Goal: Task Accomplishment & Management: Manage account settings

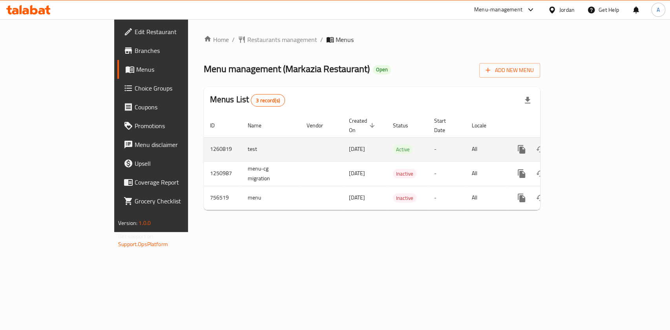
click at [583, 145] on icon "enhanced table" at bounding box center [577, 149] width 9 height 9
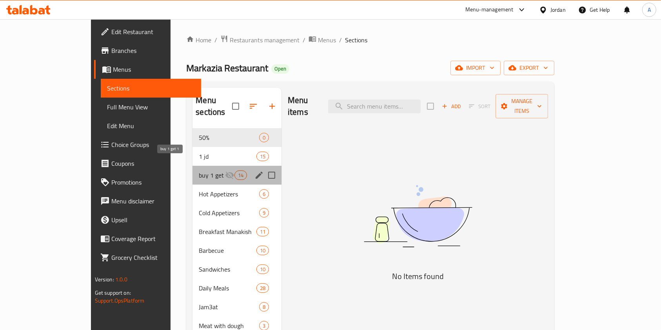
click at [199, 171] on span "buy 1 get 1" at bounding box center [212, 175] width 26 height 9
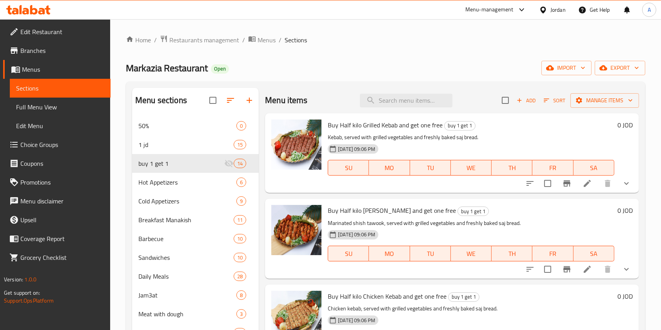
drag, startPoint x: 473, startPoint y: 329, endPoint x: 339, endPoint y: 66, distance: 295.1
click at [339, 66] on div "Markazia Restaurant Open import export" at bounding box center [386, 68] width 520 height 15
click at [583, 183] on icon at bounding box center [587, 183] width 9 height 9
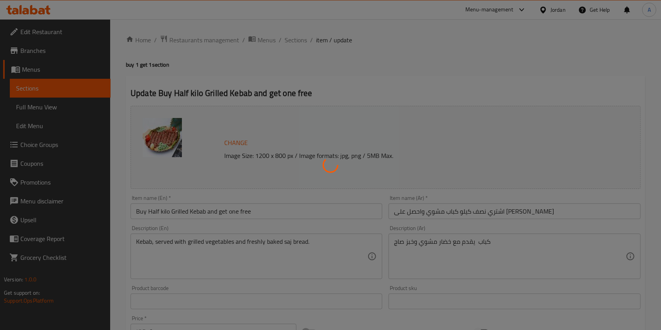
type input "اضافة مقبلات للمشاوي"
type input "0"
type input "6"
type input "اضافة للمشاوي"
type input "0"
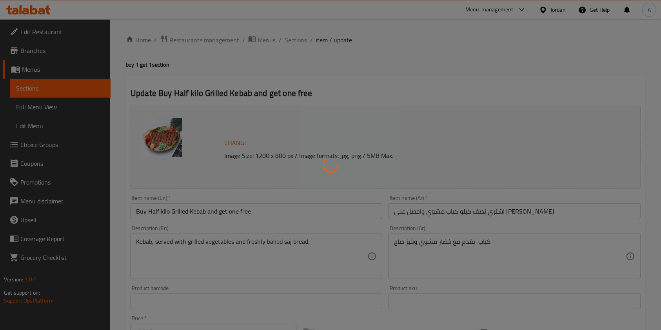
type input "9"
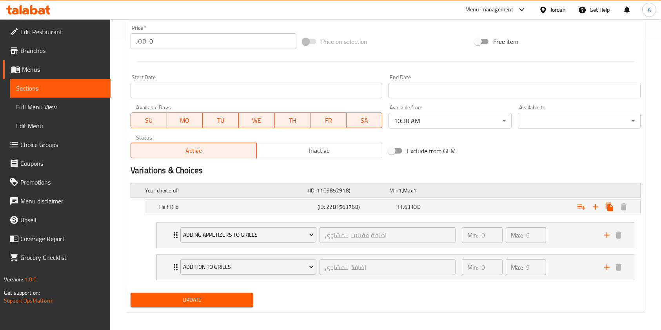
scroll to position [294, 0]
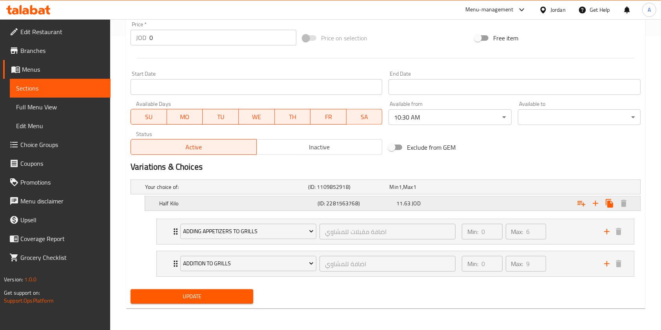
click at [450, 204] on div "11.63 JOD" at bounding box center [435, 204] width 76 height 8
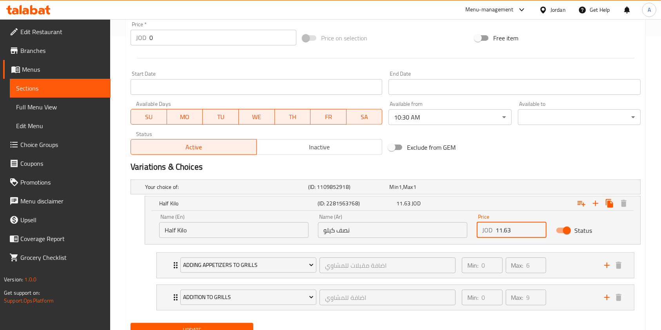
click at [523, 233] on input "11.63" at bounding box center [521, 230] width 51 height 16
type input "1"
click at [523, 233] on input "19.75" at bounding box center [521, 230] width 51 height 16
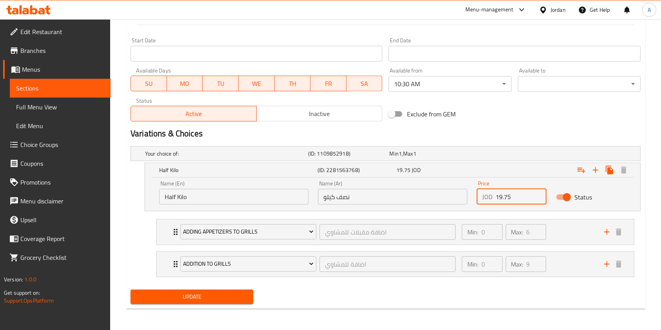
type input "19.75"
click at [184, 300] on span "Update" at bounding box center [192, 297] width 110 height 10
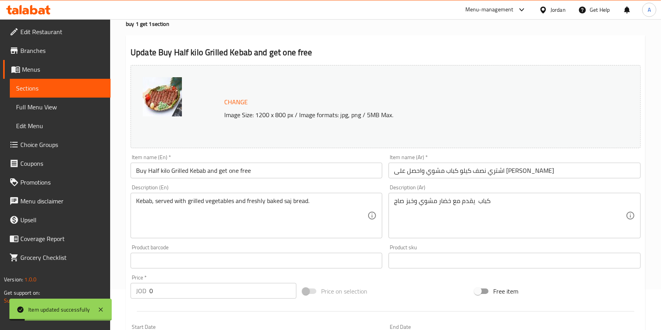
scroll to position [0, 0]
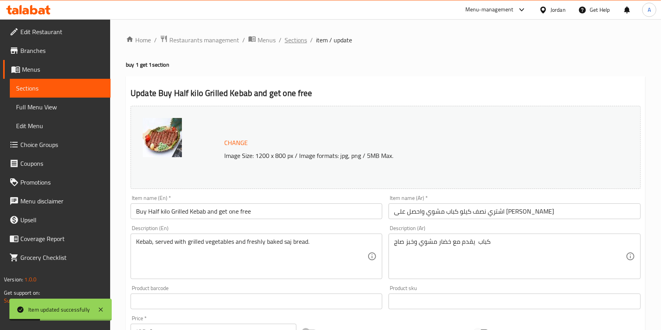
click at [300, 40] on span "Sections" at bounding box center [296, 39] width 22 height 9
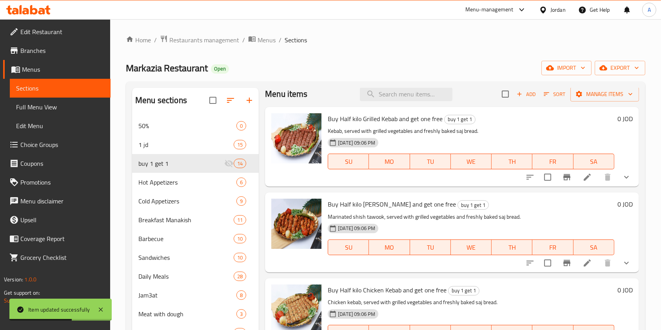
scroll to position [5, 0]
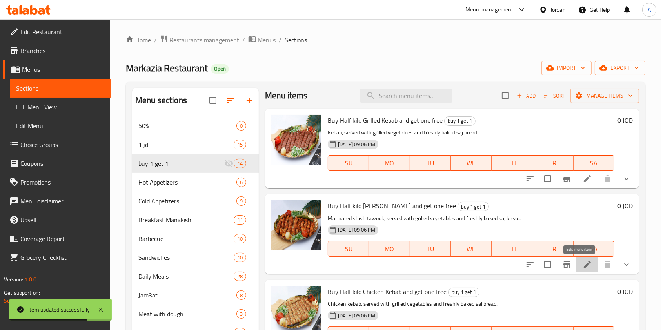
click at [584, 264] on icon at bounding box center [587, 264] width 7 height 7
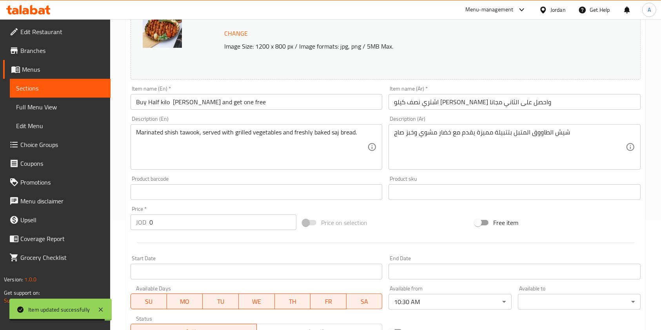
scroll to position [118, 0]
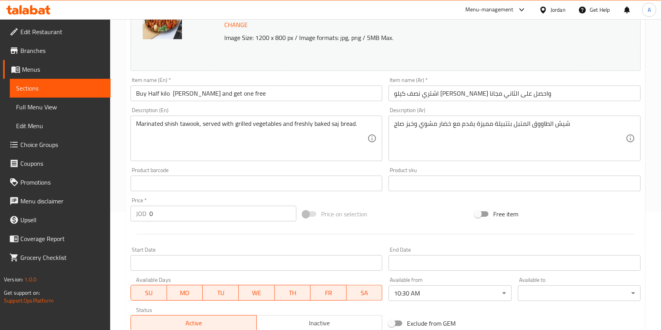
click at [216, 208] on input "0" at bounding box center [222, 214] width 147 height 16
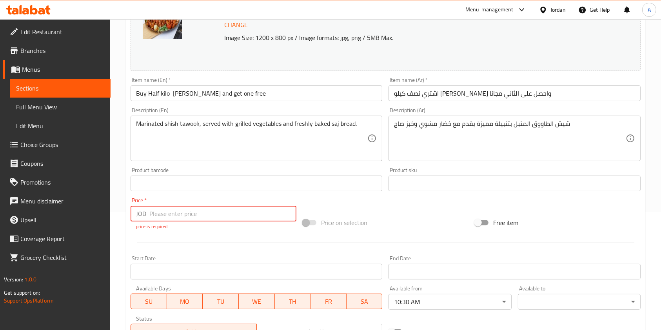
click at [389, 208] on div "Change Image Size: 1200 x 800 px / Image formats: jpg, png / 5MB Max. Item name…" at bounding box center [386, 164] width 517 height 358
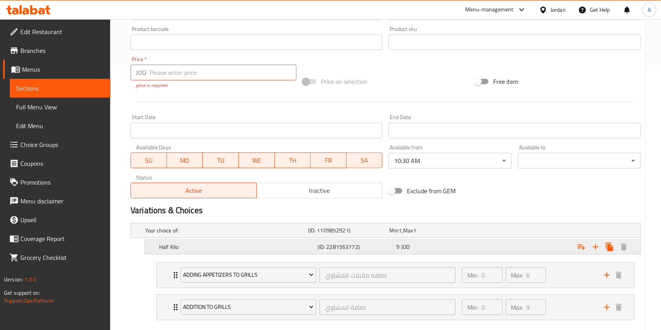
scroll to position [260, 0]
click at [456, 246] on div "9 JOD" at bounding box center [435, 246] width 76 height 8
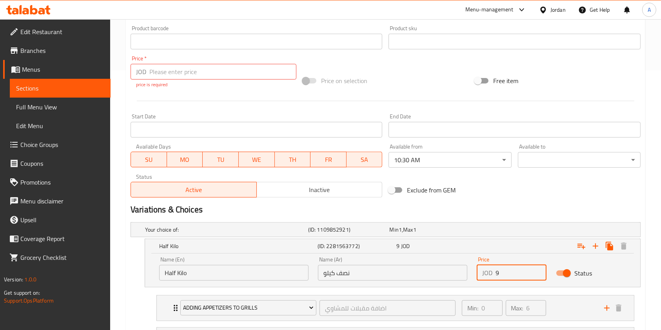
click at [503, 273] on input "9" at bounding box center [521, 273] width 51 height 16
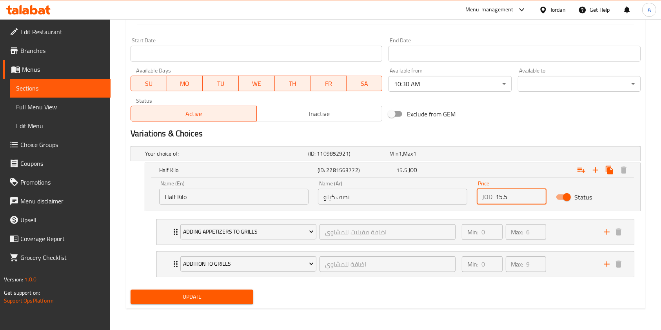
type input "15.5"
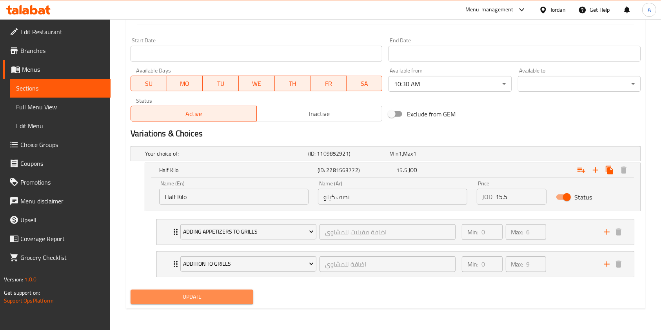
click at [222, 299] on span "Update" at bounding box center [192, 297] width 110 height 10
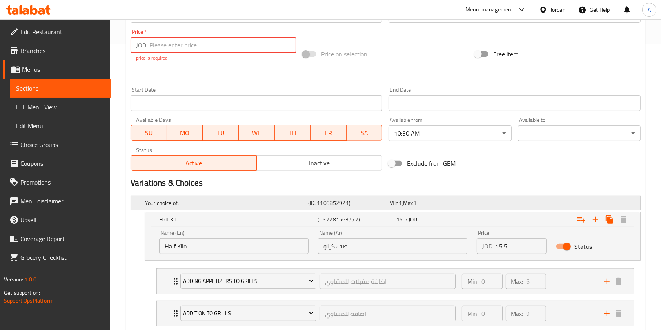
scroll to position [263, 0]
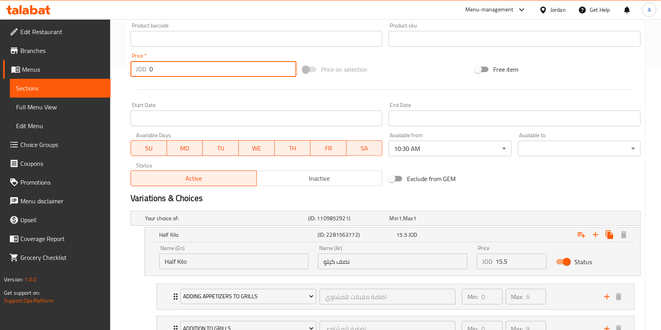
type input "0"
click at [118, 171] on div "Home / Restaurants management / Menus / Sections / item / update buy 1 get 1 se…" at bounding box center [385, 76] width 551 height 640
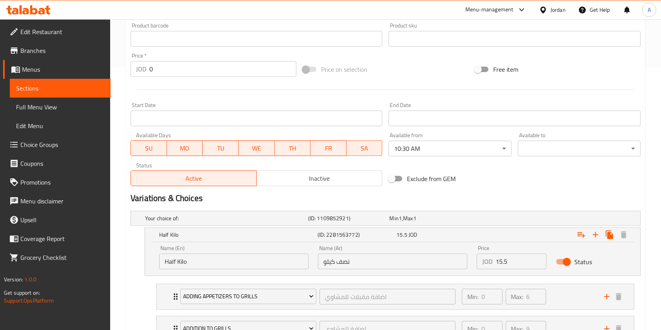
scroll to position [328, 0]
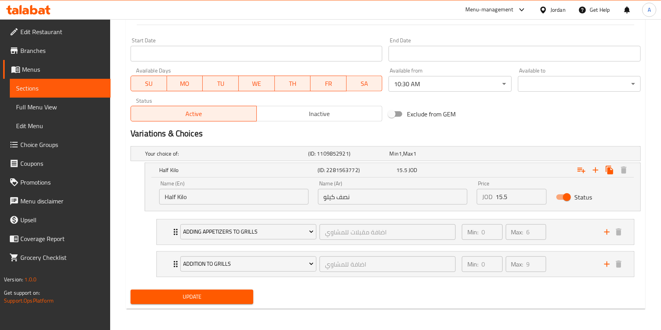
click at [203, 294] on span "Update" at bounding box center [192, 297] width 110 height 10
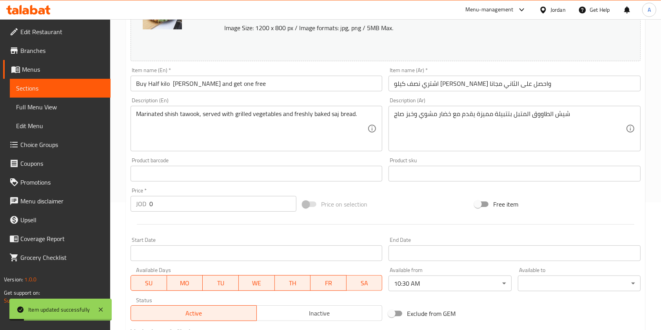
scroll to position [0, 0]
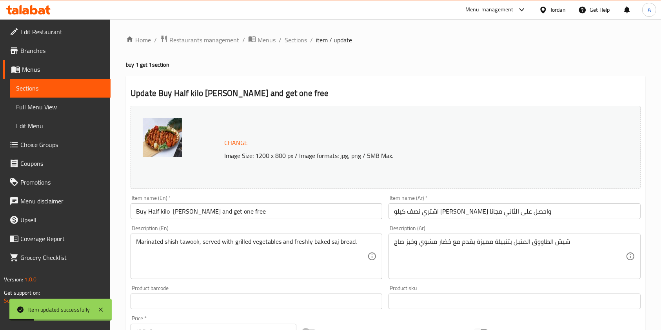
click at [295, 41] on span "Sections" at bounding box center [296, 39] width 22 height 9
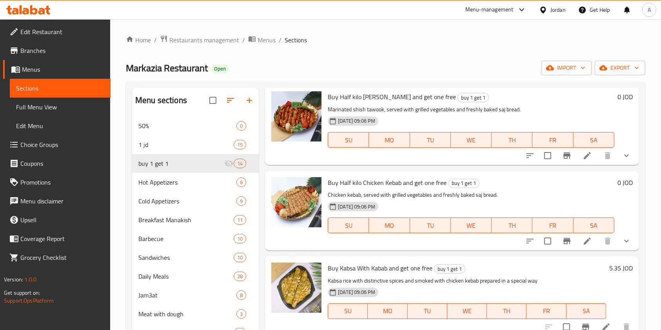
scroll to position [115, 0]
click at [583, 237] on icon at bounding box center [587, 240] width 9 height 9
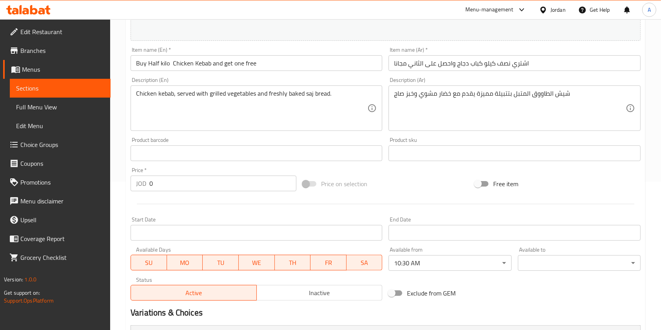
scroll to position [294, 0]
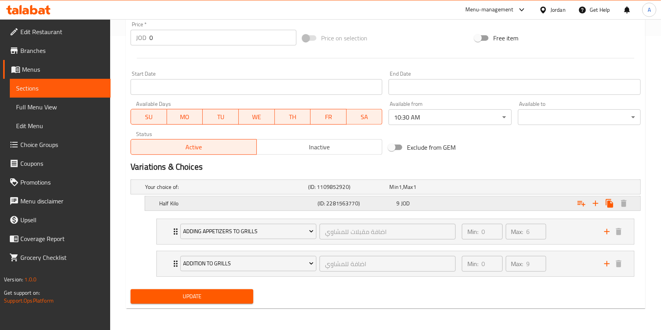
click at [420, 203] on div "9 JOD" at bounding box center [435, 204] width 76 height 8
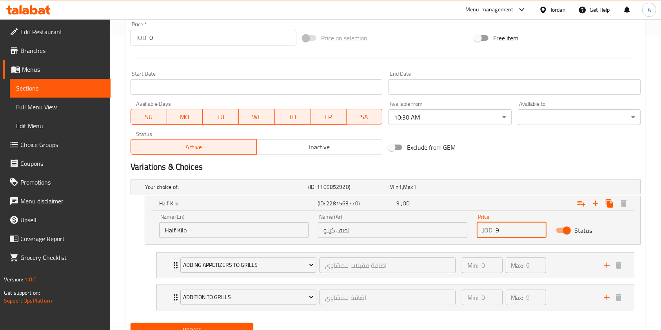
click at [502, 230] on input "9" at bounding box center [521, 230] width 51 height 16
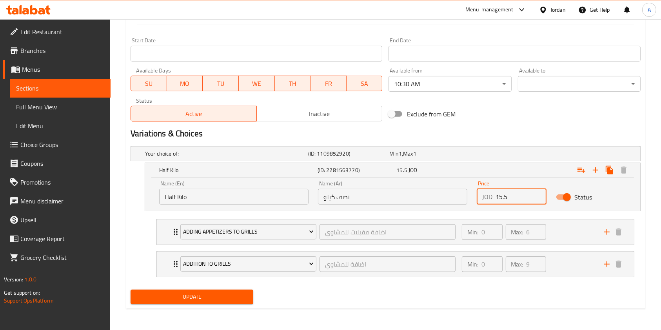
type input "15.5"
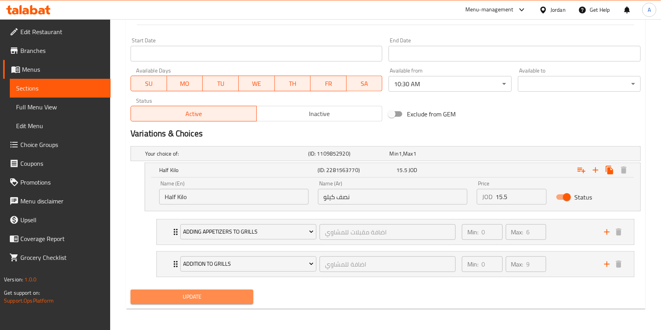
click at [226, 294] on span "Update" at bounding box center [192, 297] width 110 height 10
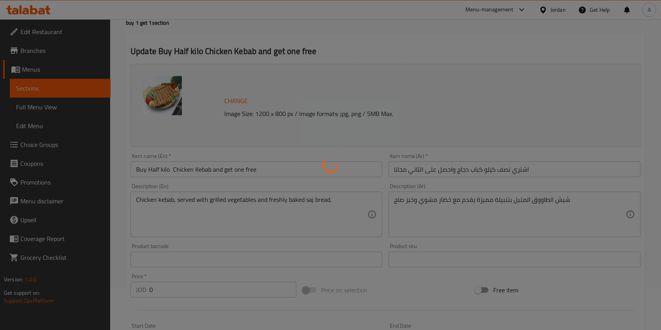
scroll to position [0, 0]
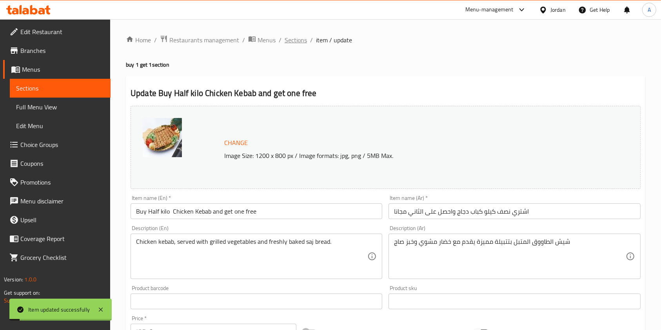
click at [296, 38] on span "Sections" at bounding box center [296, 39] width 22 height 9
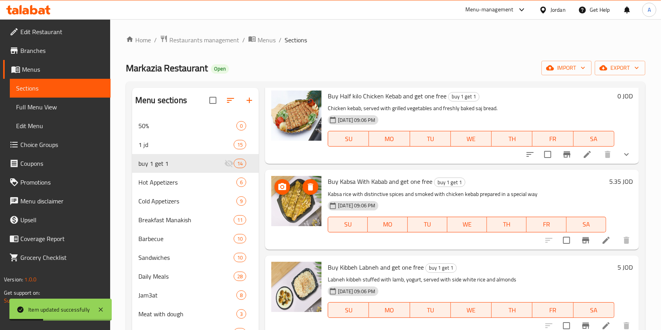
scroll to position [201, 0]
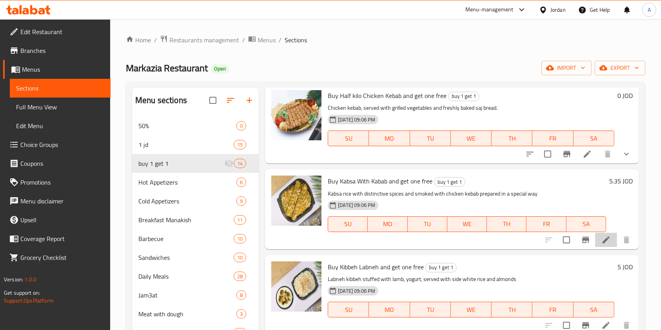
click at [604, 240] on li at bounding box center [607, 240] width 22 height 14
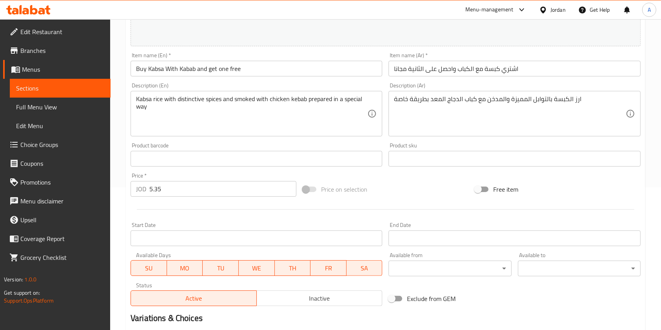
scroll to position [144, 0]
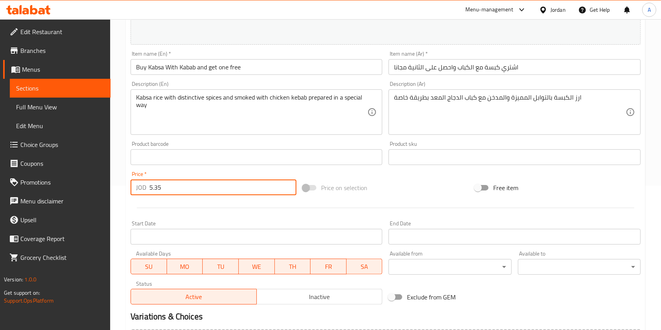
click at [224, 185] on input "5.35" at bounding box center [222, 188] width 147 height 16
type input "5"
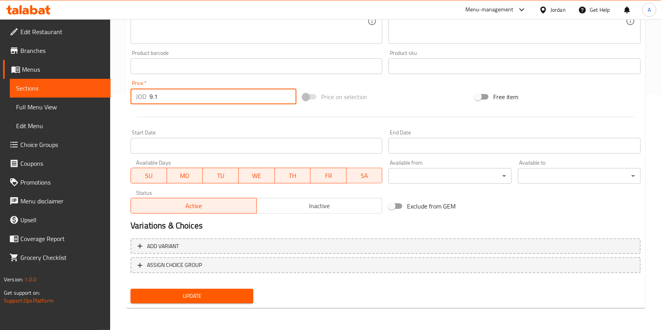
type input "9.1"
click at [180, 295] on span "Update" at bounding box center [192, 297] width 110 height 10
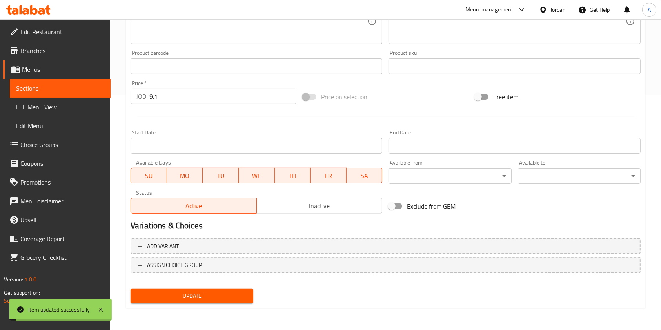
scroll to position [0, 0]
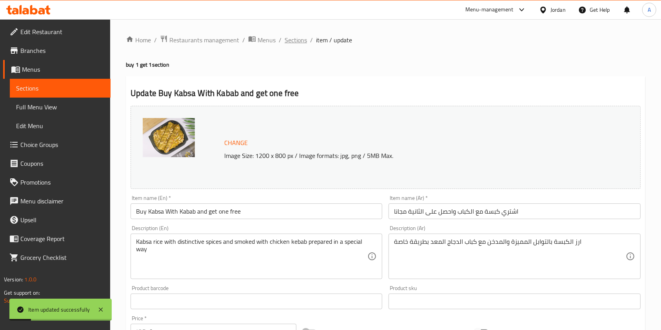
click at [299, 40] on span "Sections" at bounding box center [296, 39] width 22 height 9
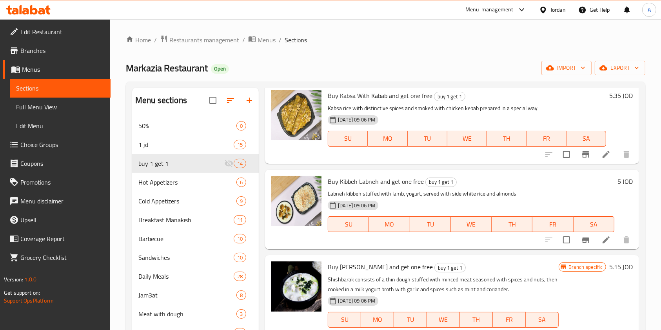
scroll to position [287, 0]
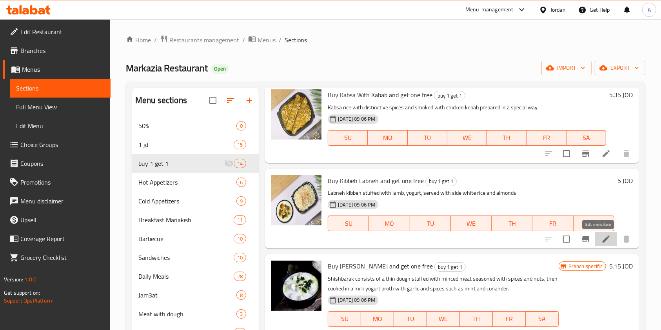
click at [603, 240] on icon at bounding box center [606, 239] width 7 height 7
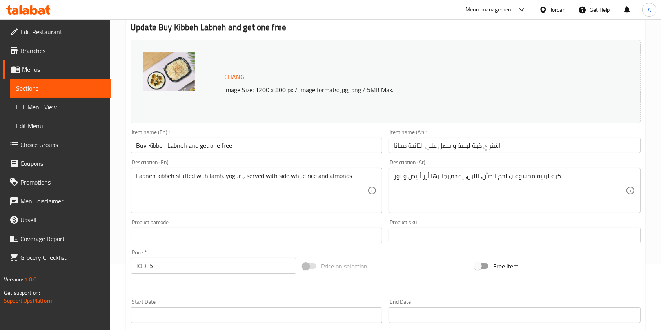
scroll to position [66, 0]
click at [195, 271] on input "5" at bounding box center [222, 266] width 147 height 16
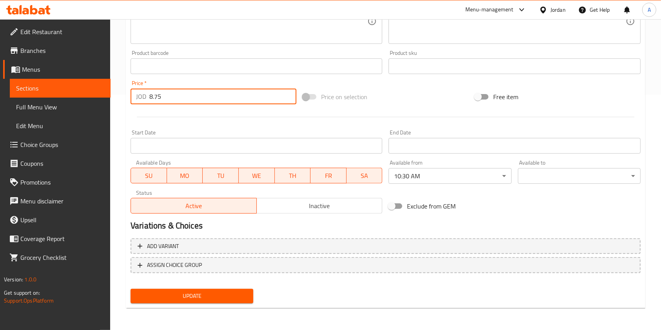
type input "8.75"
click at [166, 293] on span "Update" at bounding box center [192, 297] width 110 height 10
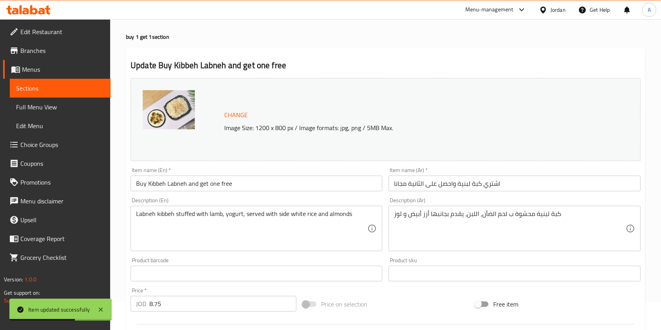
scroll to position [0, 0]
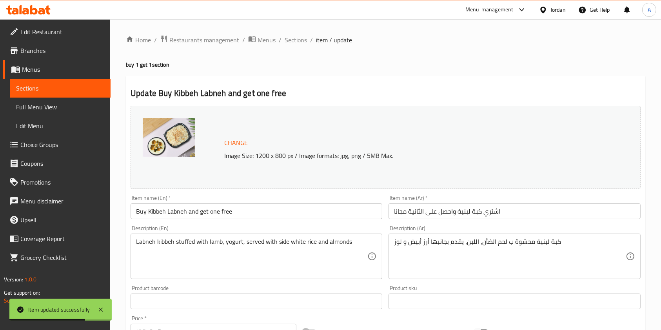
drag, startPoint x: 299, startPoint y: 42, endPoint x: 336, endPoint y: 32, distance: 38.0
click at [299, 42] on span "Sections" at bounding box center [296, 39] width 22 height 9
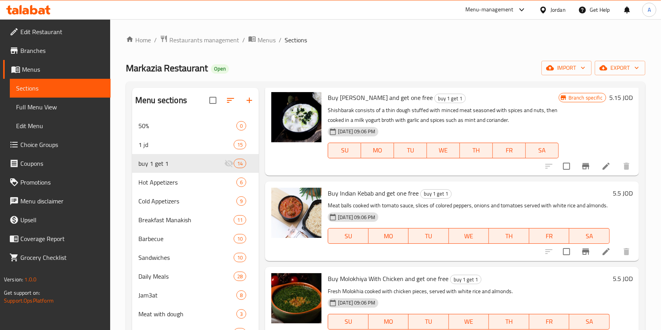
scroll to position [458, 0]
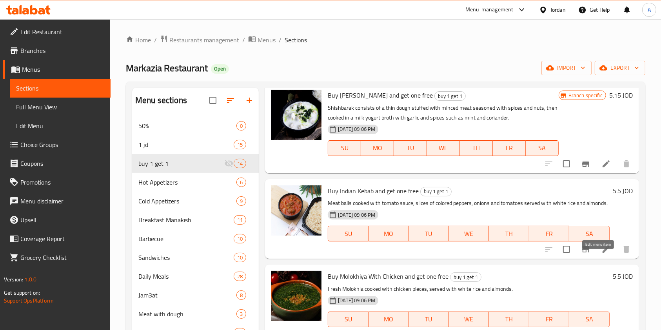
click at [596, 257] on li at bounding box center [607, 249] width 22 height 14
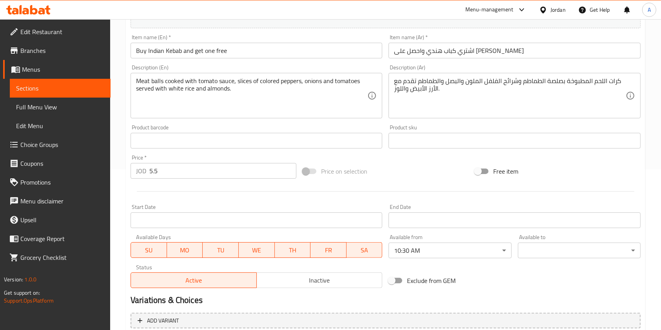
scroll to position [235, 0]
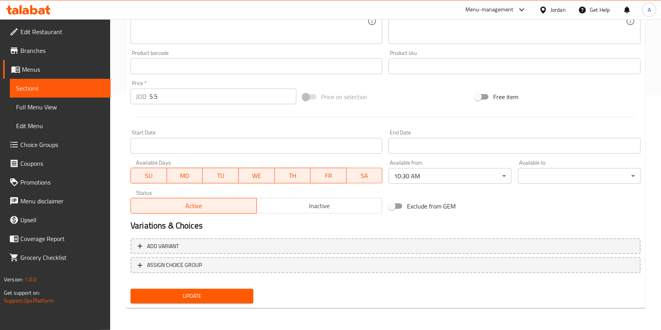
click at [333, 208] on span "Inactive" at bounding box center [320, 205] width 120 height 11
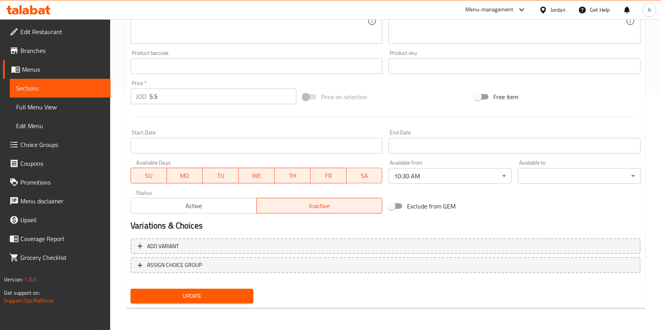
click at [227, 207] on span "Active" at bounding box center [194, 205] width 120 height 11
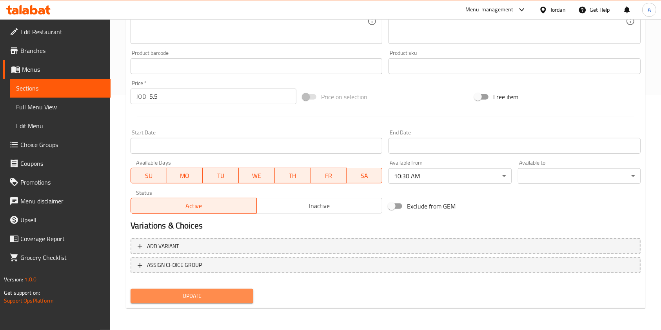
click at [208, 298] on span "Update" at bounding box center [192, 297] width 110 height 10
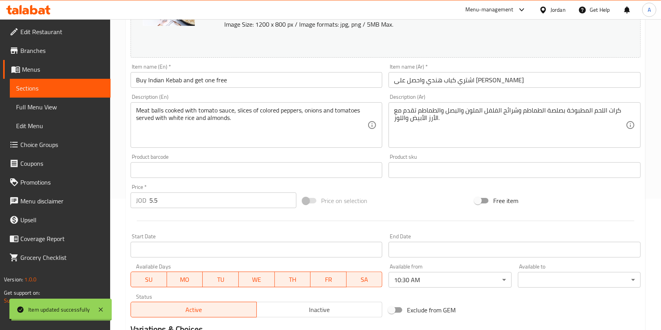
scroll to position [186, 0]
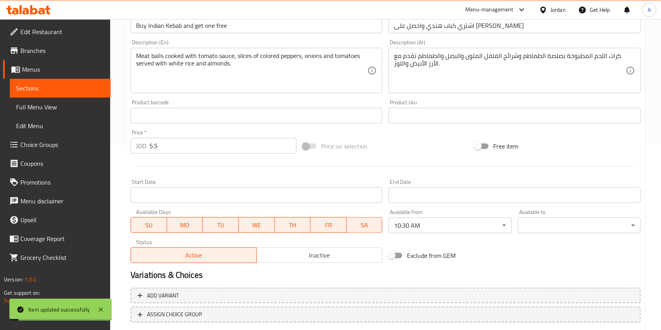
click at [232, 150] on input "5.5" at bounding box center [222, 146] width 147 height 16
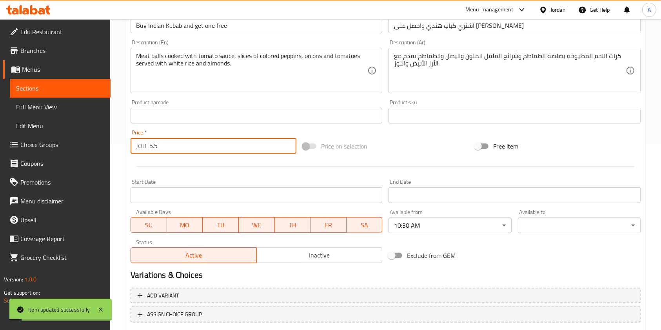
click at [232, 150] on input "5.5" at bounding box center [222, 146] width 147 height 16
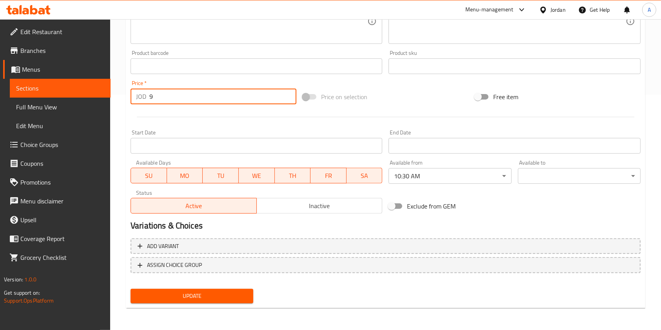
type input "9"
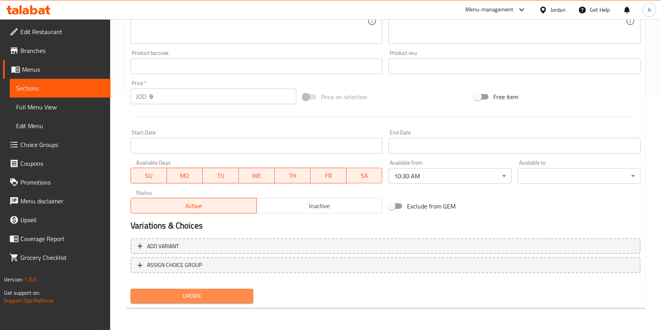
click at [202, 303] on button "Update" at bounding box center [192, 296] width 123 height 15
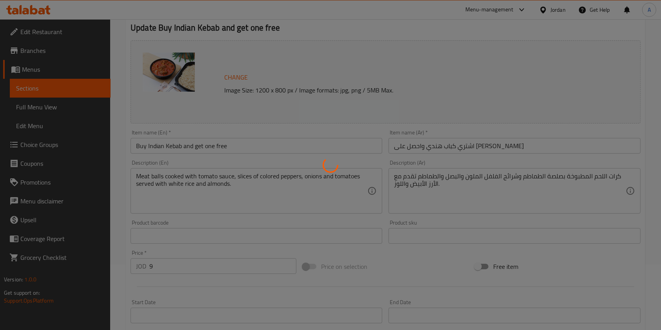
scroll to position [0, 0]
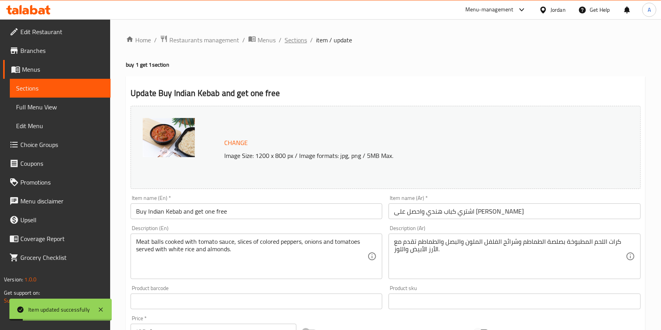
click at [297, 38] on span "Sections" at bounding box center [296, 39] width 22 height 9
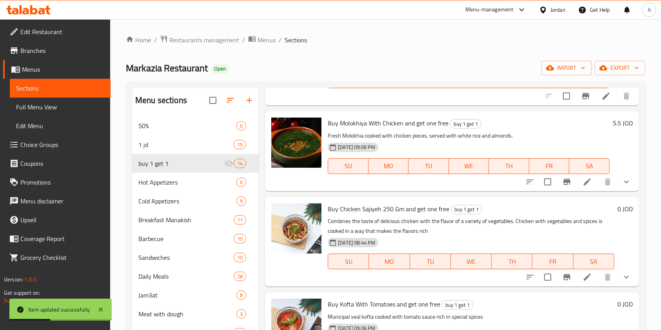
scroll to position [612, 0]
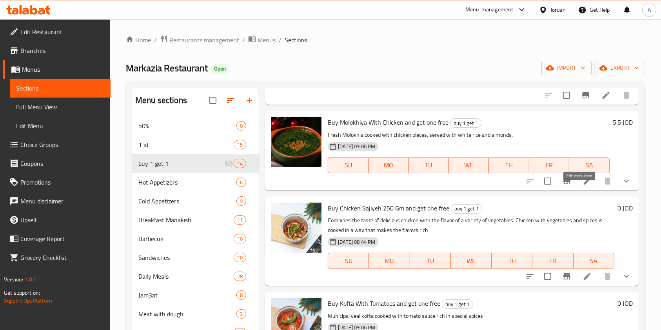
click at [583, 186] on icon at bounding box center [587, 181] width 9 height 9
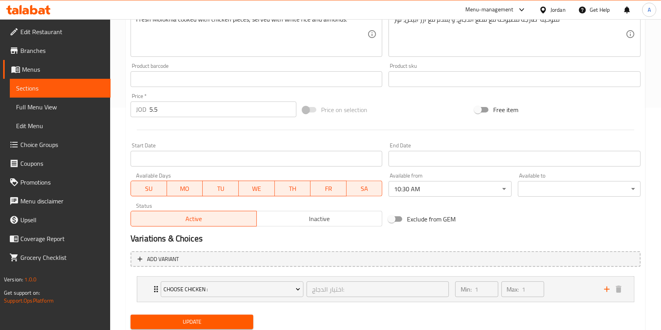
scroll to position [248, 0]
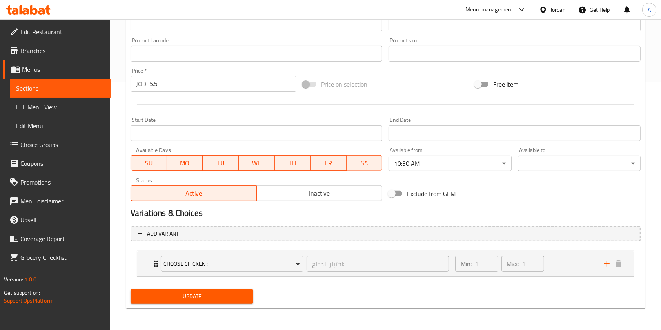
click at [175, 84] on input "5.5" at bounding box center [222, 84] width 147 height 16
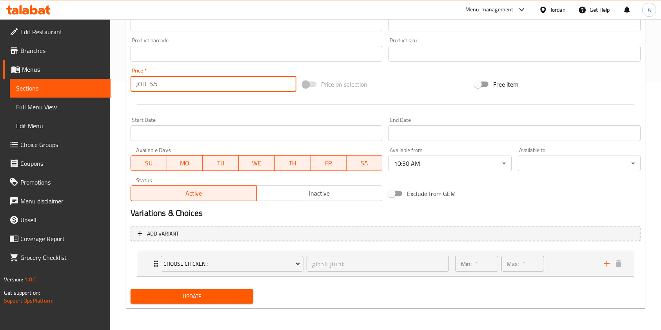
click at [175, 84] on input "5.5" at bounding box center [222, 84] width 147 height 16
type input "9.5"
click at [206, 292] on span "Update" at bounding box center [192, 297] width 110 height 10
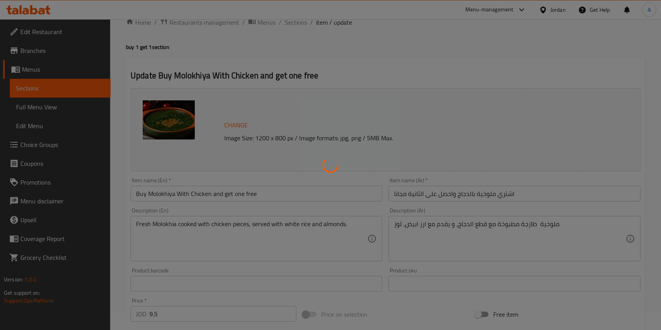
scroll to position [0, 0]
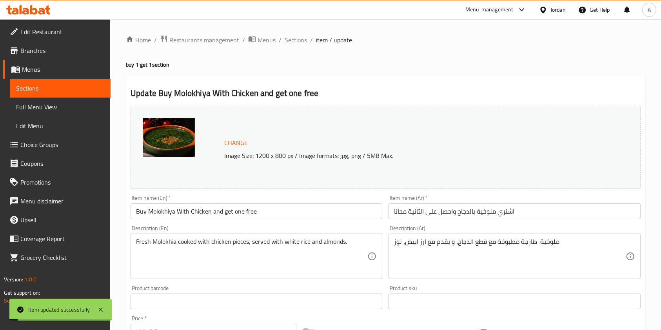
click at [296, 41] on span "Sections" at bounding box center [296, 39] width 22 height 9
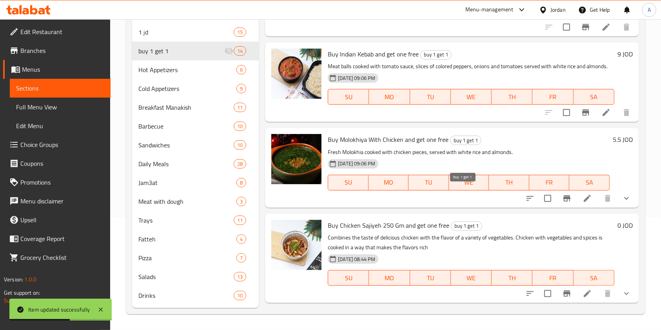
scroll to position [435, 0]
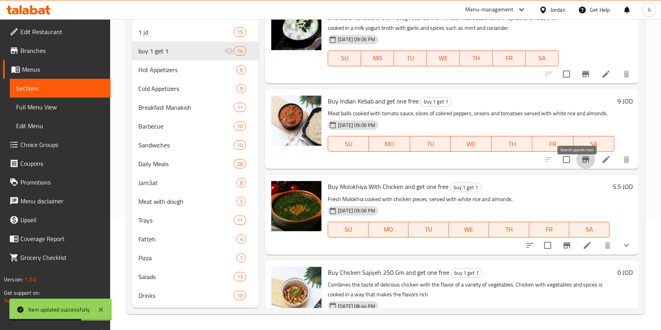
click at [581, 164] on icon "Branch-specific-item" at bounding box center [585, 159] width 9 height 9
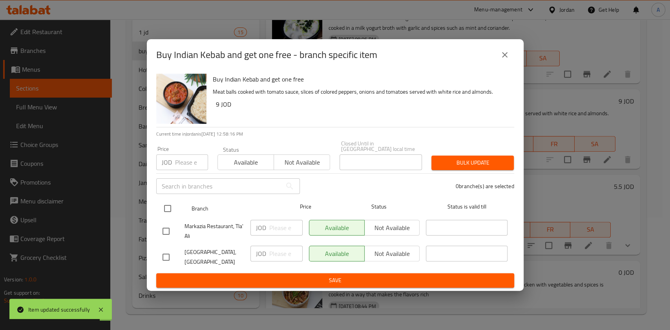
click at [164, 206] on input "checkbox" at bounding box center [167, 208] width 16 height 16
checkbox input "true"
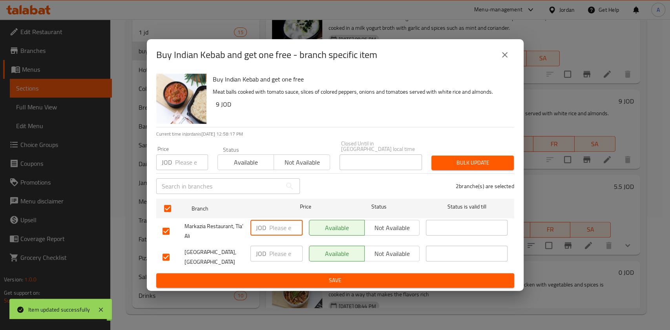
click at [273, 226] on input "number" at bounding box center [285, 228] width 33 height 16
type input "9.5"
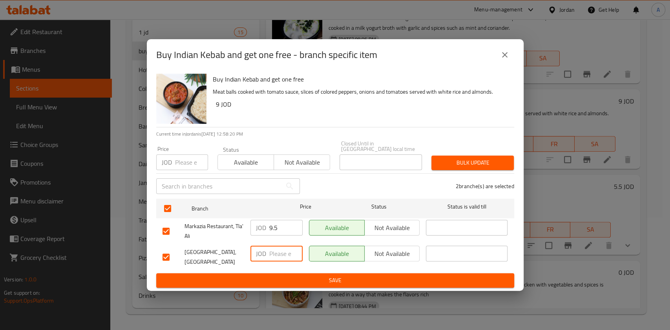
click at [276, 248] on input "number" at bounding box center [285, 254] width 33 height 16
type input "9.5"
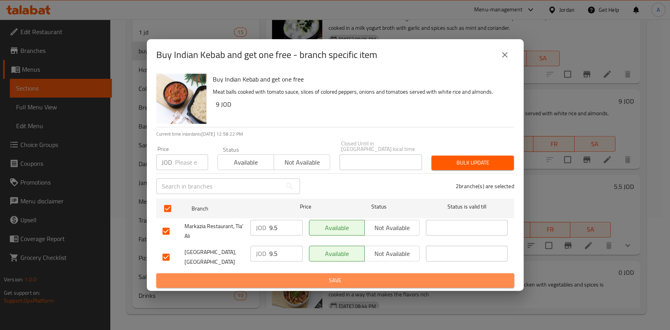
click at [305, 276] on span "Save" at bounding box center [334, 281] width 345 height 10
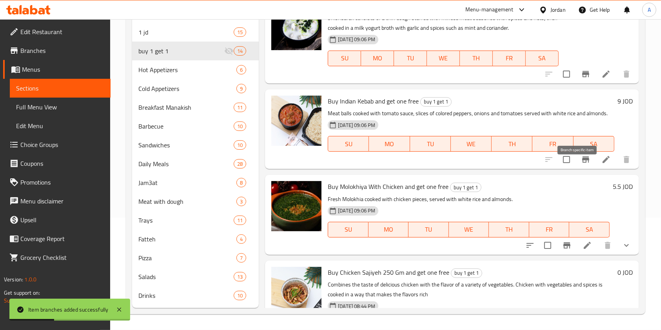
click at [583, 163] on icon "Branch-specific-item" at bounding box center [586, 160] width 7 height 6
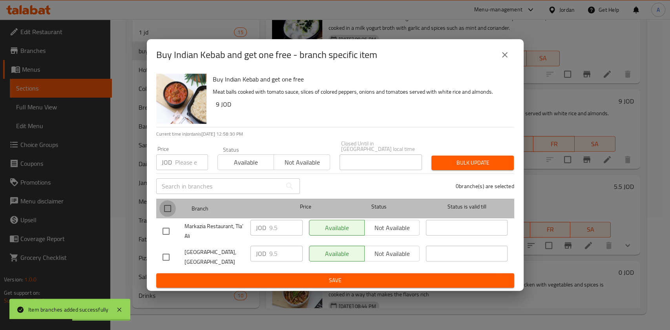
click at [164, 209] on input "checkbox" at bounding box center [167, 208] width 16 height 16
checkbox input "true"
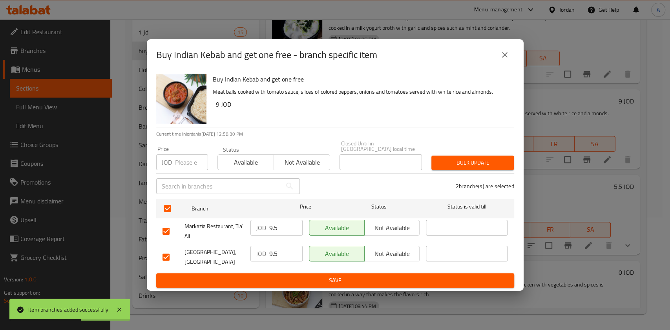
click at [392, 224] on span "Not available" at bounding box center [392, 227] width 49 height 11
click at [395, 246] on button "Not available" at bounding box center [392, 254] width 56 height 16
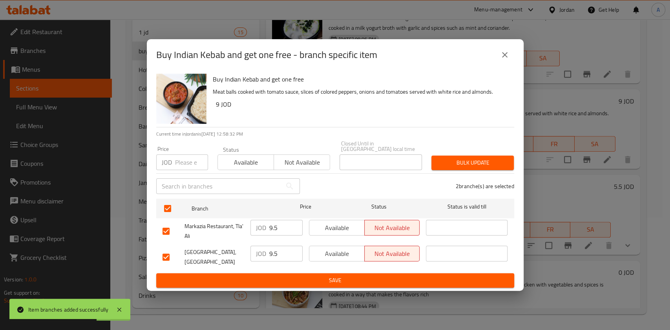
click at [383, 277] on span "Save" at bounding box center [334, 281] width 345 height 10
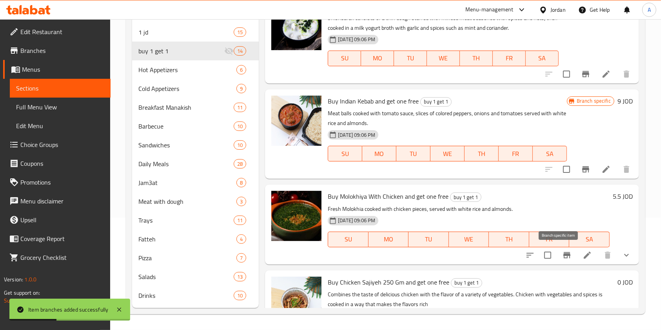
click at [563, 258] on icon "Branch-specific-item" at bounding box center [567, 255] width 9 height 9
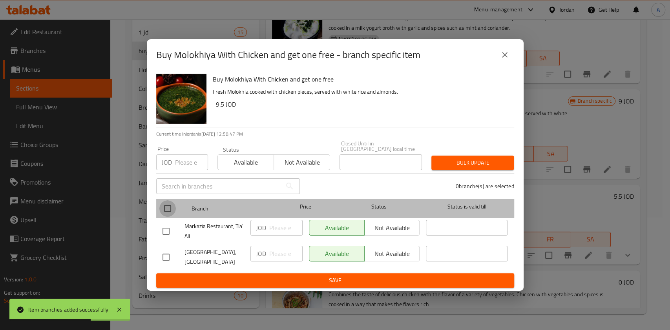
click at [164, 205] on input "checkbox" at bounding box center [167, 208] width 16 height 16
checkbox input "true"
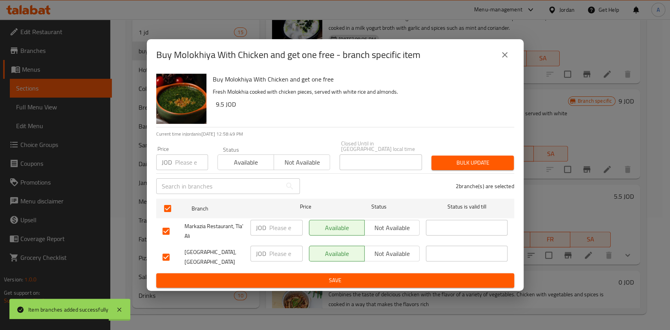
click at [376, 226] on span "Not available" at bounding box center [392, 227] width 49 height 11
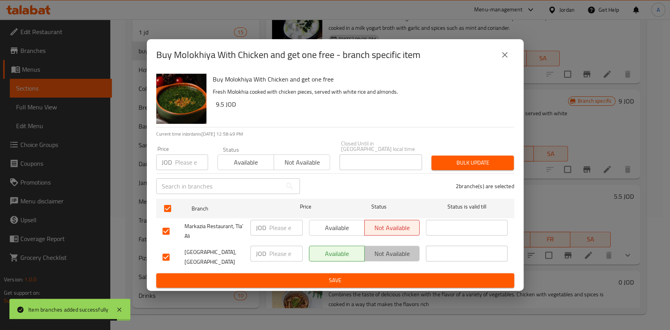
click at [393, 250] on span "Not available" at bounding box center [392, 253] width 49 height 11
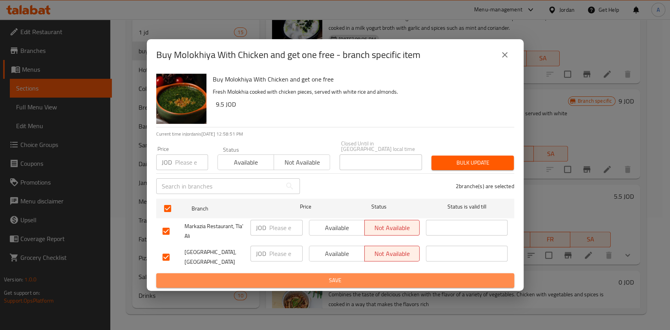
click at [324, 278] on span "Save" at bounding box center [334, 281] width 345 height 10
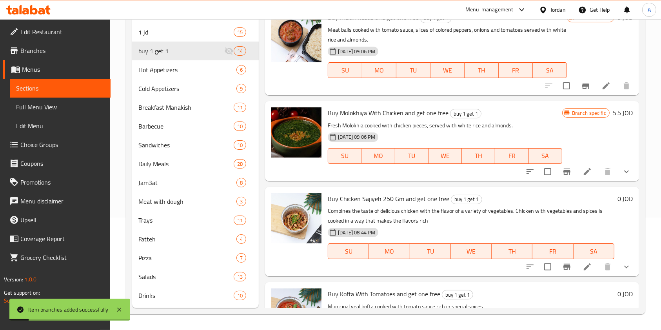
scroll to position [530, 0]
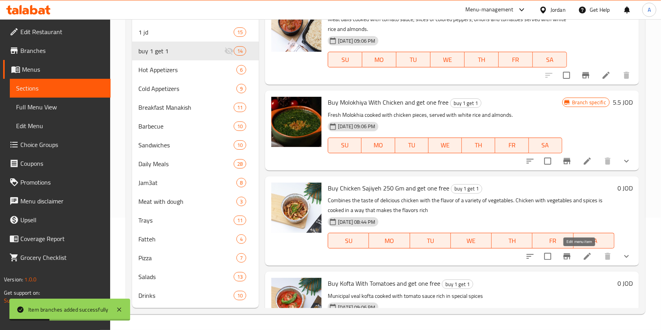
click at [584, 257] on icon at bounding box center [587, 256] width 7 height 7
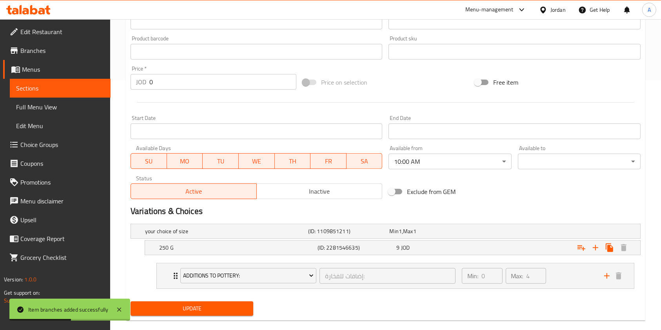
scroll to position [262, 0]
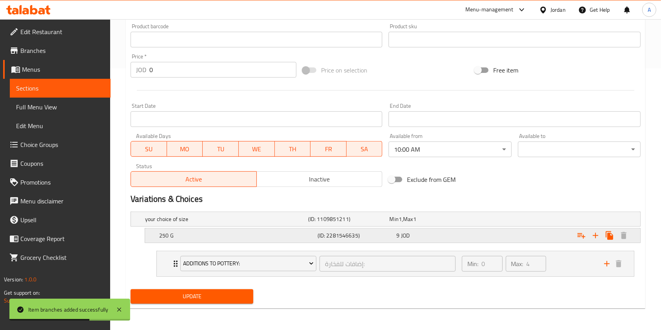
click at [414, 239] on div "9 JOD" at bounding box center [435, 236] width 76 height 8
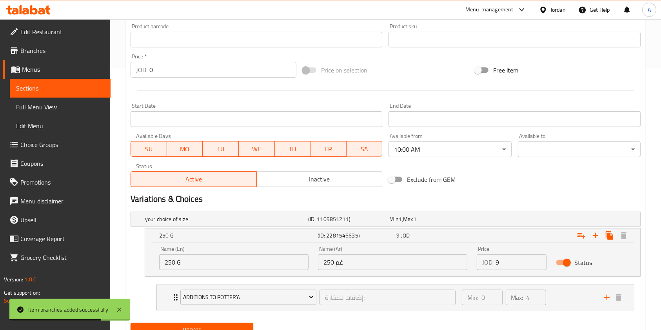
click at [507, 261] on input "9" at bounding box center [521, 263] width 51 height 16
type input "6"
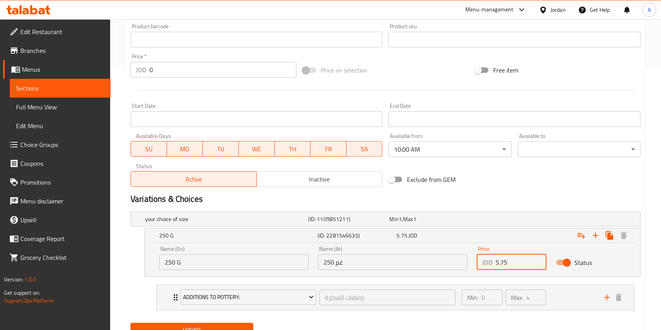
scroll to position [295, 0]
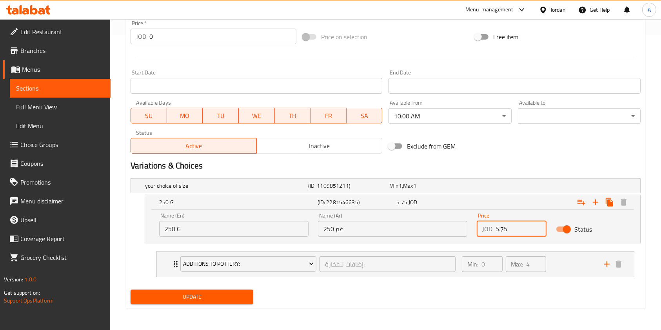
type input "5.75"
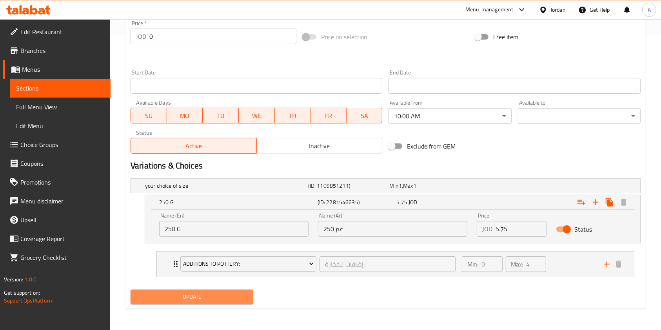
click at [222, 297] on span "Update" at bounding box center [192, 297] width 110 height 10
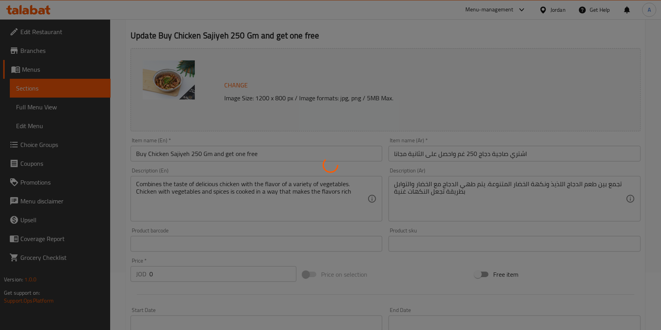
scroll to position [0, 0]
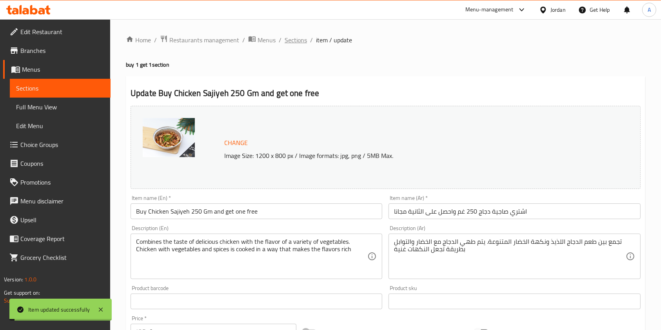
click at [301, 41] on span "Sections" at bounding box center [296, 39] width 22 height 9
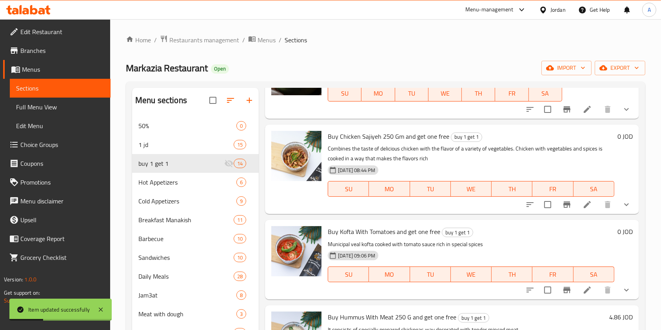
scroll to position [696, 0]
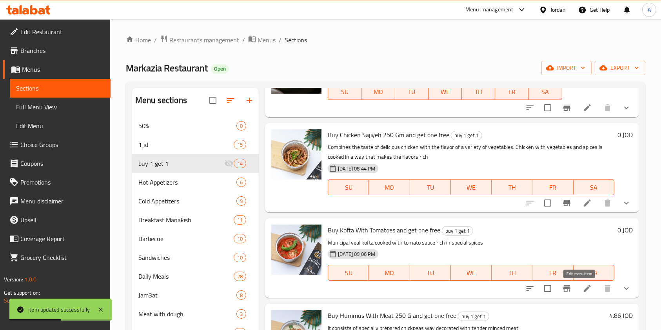
click at [583, 290] on icon at bounding box center [587, 288] width 9 height 9
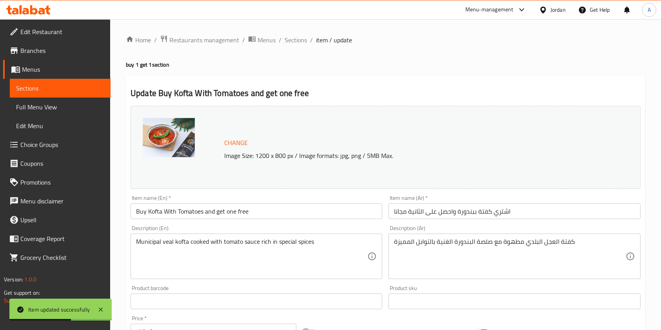
scroll to position [230, 0]
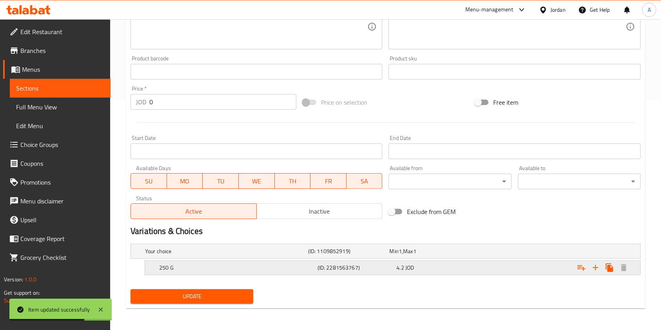
click at [472, 266] on div "4.2 JOD" at bounding box center [435, 268] width 76 height 8
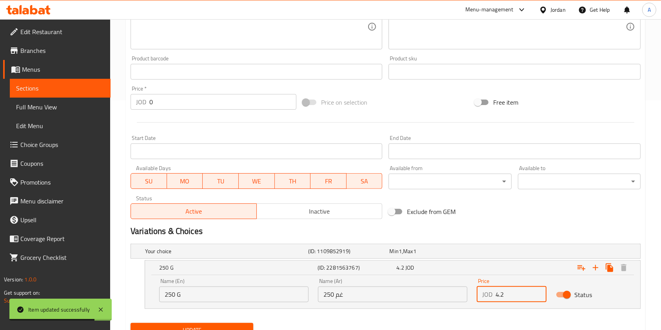
click at [508, 298] on input "4.2" at bounding box center [521, 295] width 51 height 16
type input "4"
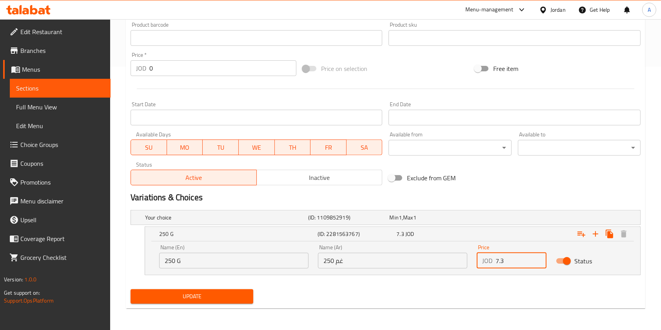
type input "7.3"
click at [198, 297] on span "Update" at bounding box center [192, 297] width 110 height 10
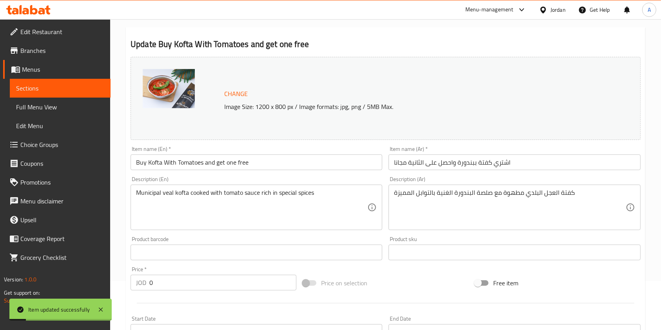
scroll to position [0, 0]
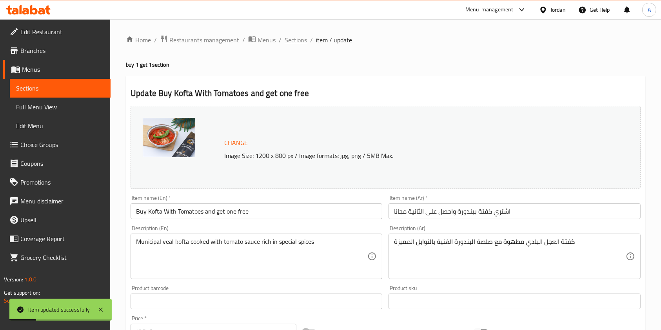
click at [301, 39] on span "Sections" at bounding box center [296, 39] width 22 height 9
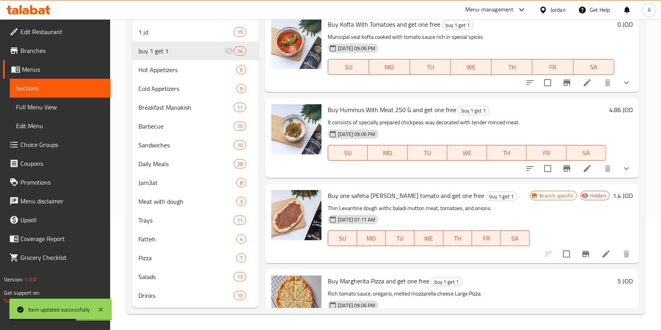
scroll to position [787, 0]
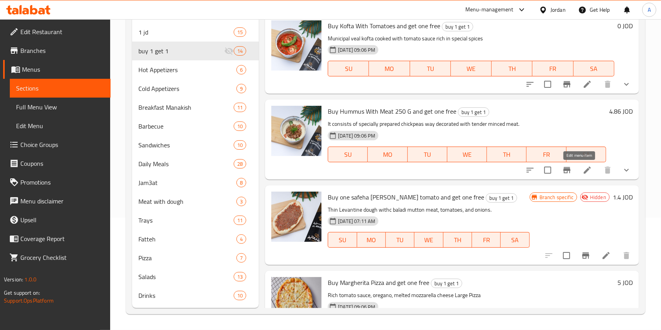
click at [584, 169] on icon at bounding box center [587, 170] width 7 height 7
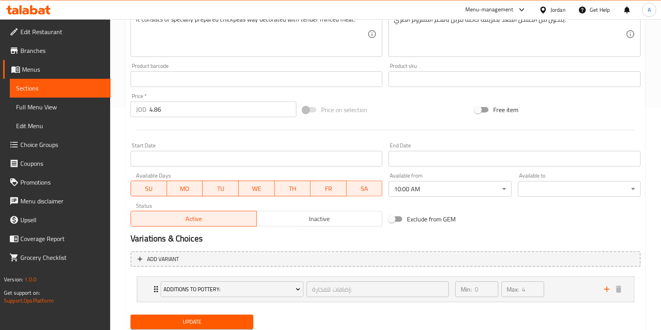
scroll to position [228, 0]
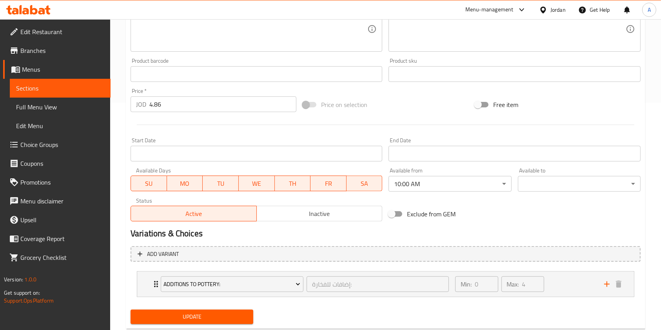
click at [204, 113] on div "Price   * JOD 4.86 Price *" at bounding box center [214, 100] width 172 height 30
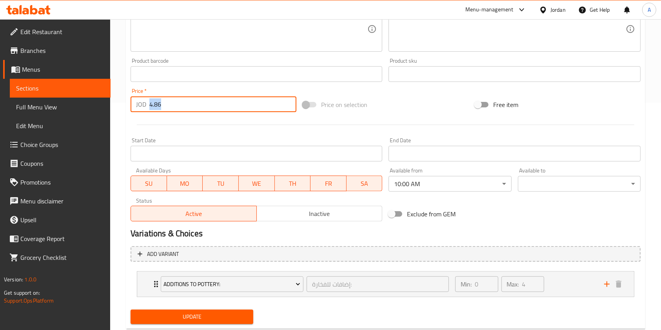
click at [201, 108] on input "4.86" at bounding box center [222, 105] width 147 height 16
type input "4"
type input "8"
click at [211, 131] on div at bounding box center [386, 124] width 517 height 19
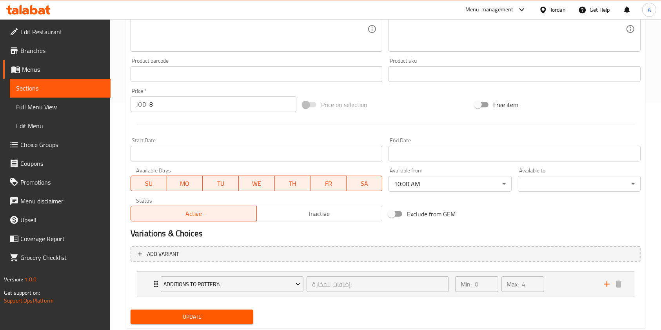
scroll to position [248, 0]
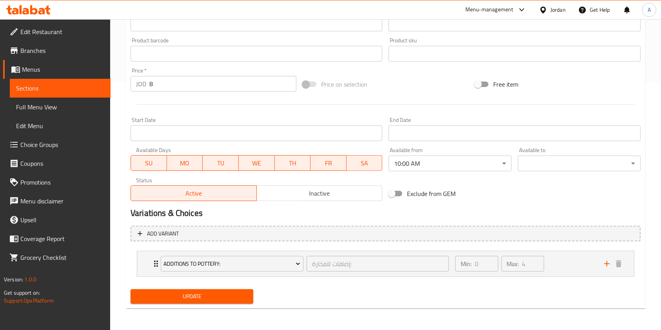
click at [192, 301] on span "Update" at bounding box center [192, 297] width 110 height 10
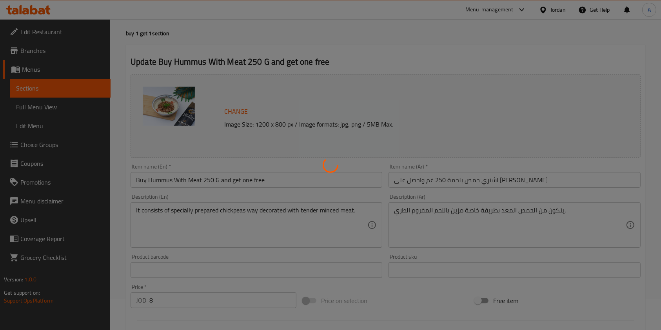
scroll to position [0, 0]
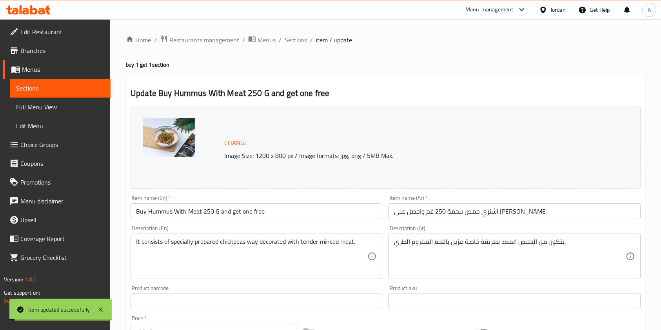
click at [299, 46] on div "Home / Restaurants management / Menus / Sections / item / update buy 1 get 1 se…" at bounding box center [386, 299] width 520 height 528
click at [295, 40] on span "Sections" at bounding box center [296, 39] width 22 height 9
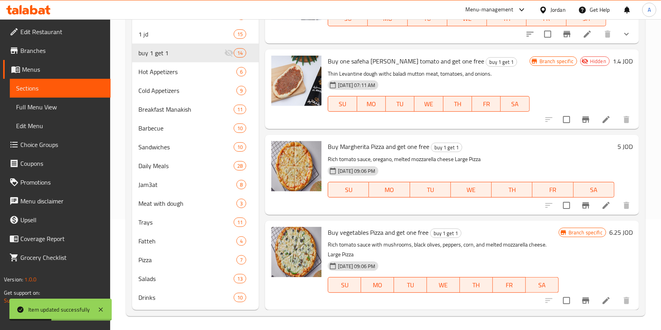
scroll to position [113, 0]
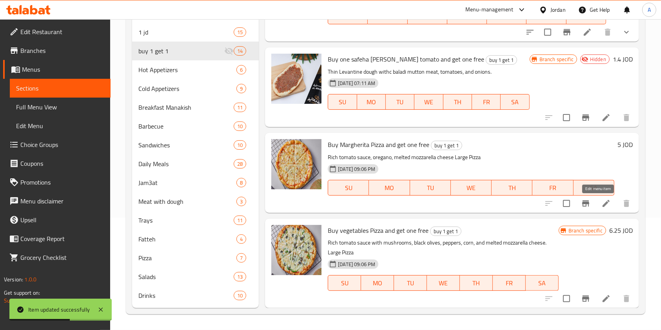
click at [603, 201] on icon at bounding box center [606, 203] width 7 height 7
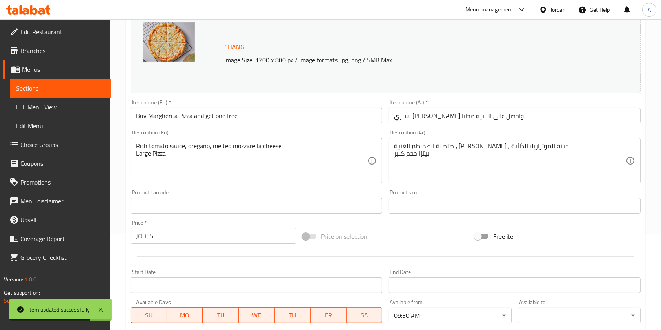
scroll to position [102, 0]
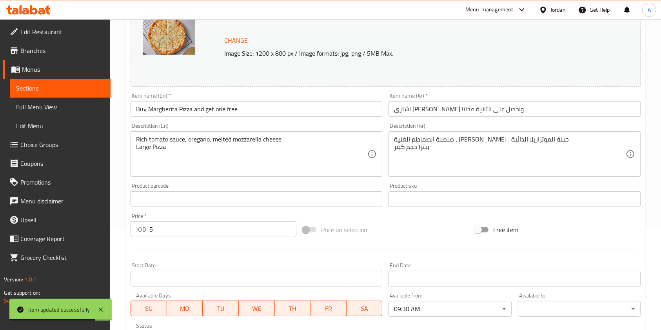
click at [189, 228] on input "5" at bounding box center [222, 230] width 147 height 16
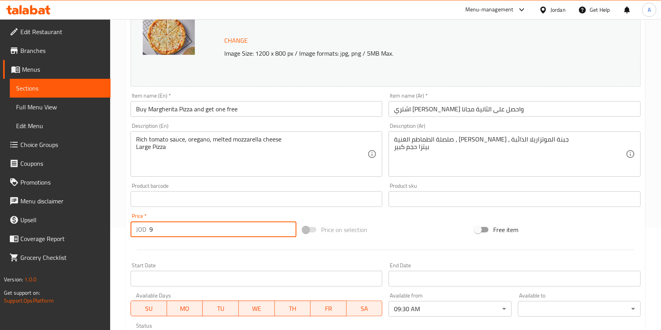
scroll to position [235, 0]
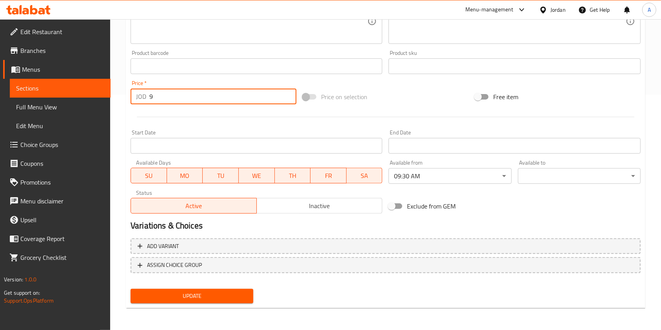
type input "9"
click at [166, 302] on button "Update" at bounding box center [192, 296] width 123 height 15
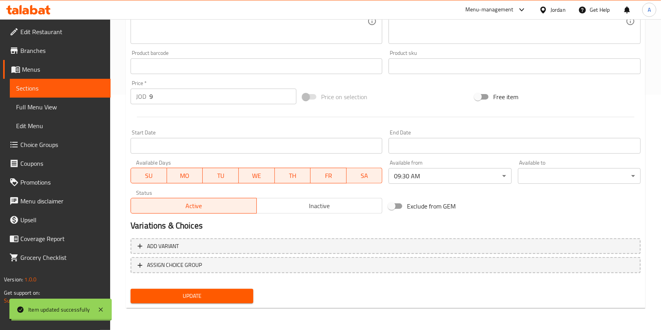
scroll to position [0, 0]
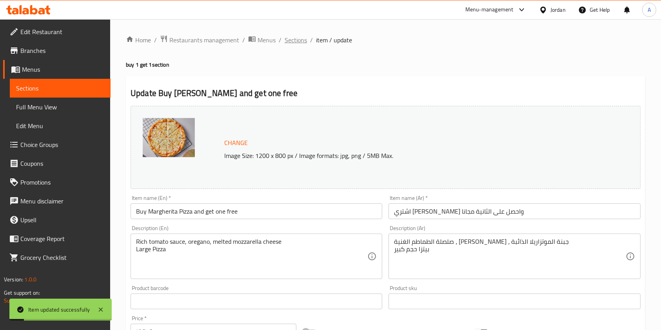
click at [296, 39] on span "Sections" at bounding box center [296, 39] width 22 height 9
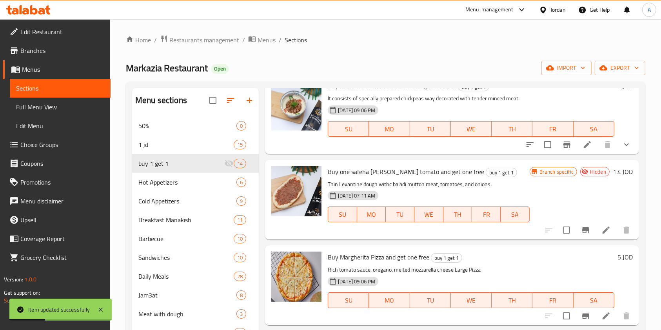
scroll to position [113, 0]
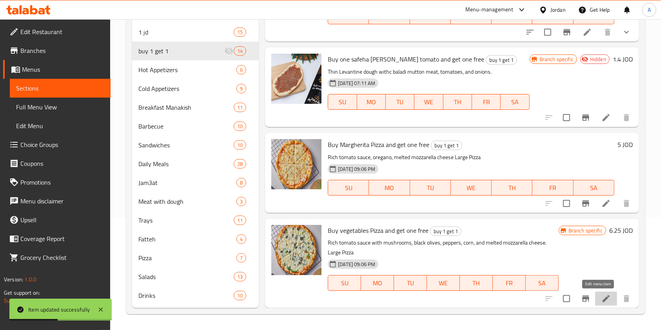
click at [602, 303] on icon at bounding box center [606, 298] width 9 height 9
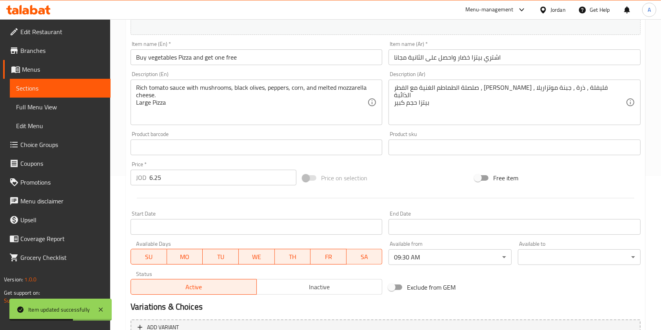
scroll to position [156, 0]
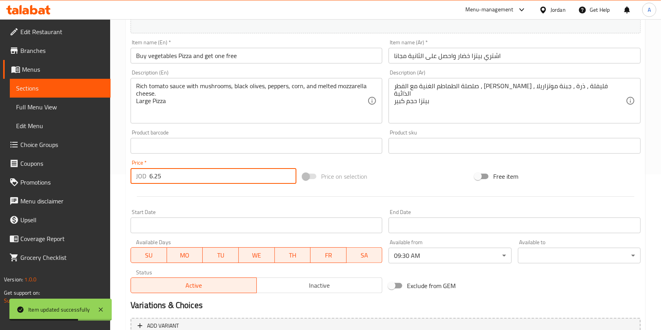
click at [188, 181] on input "6.25" at bounding box center [222, 176] width 147 height 16
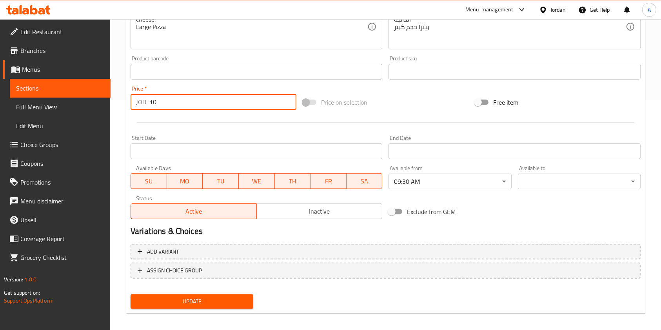
scroll to position [235, 0]
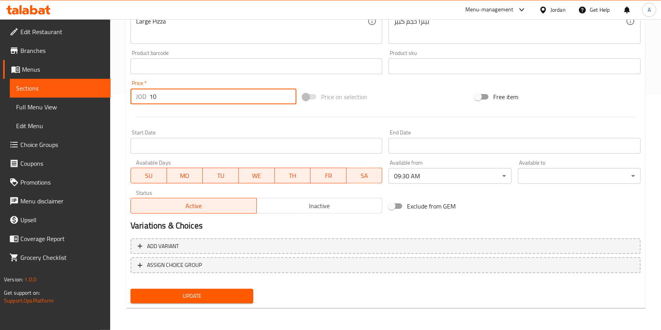
type input "10"
click at [169, 295] on span "Update" at bounding box center [192, 297] width 110 height 10
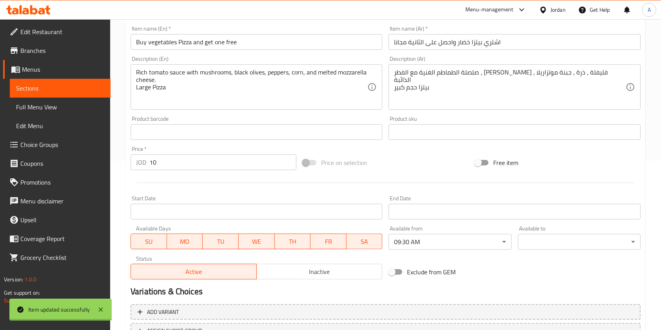
scroll to position [0, 0]
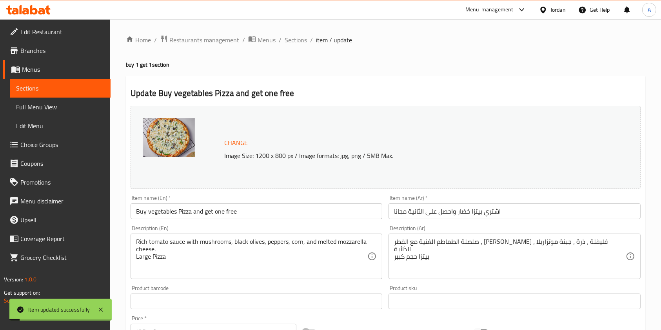
click at [296, 38] on span "Sections" at bounding box center [296, 39] width 22 height 9
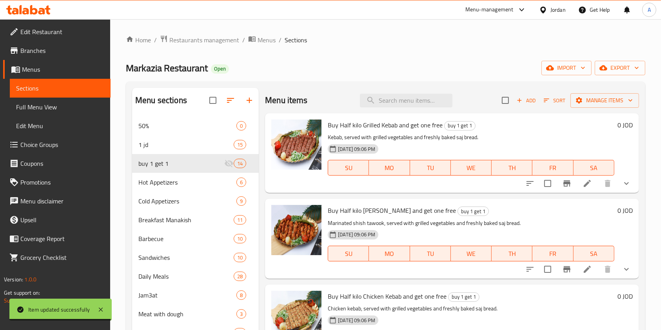
click at [490, 10] on div "Menu-management" at bounding box center [490, 9] width 48 height 9
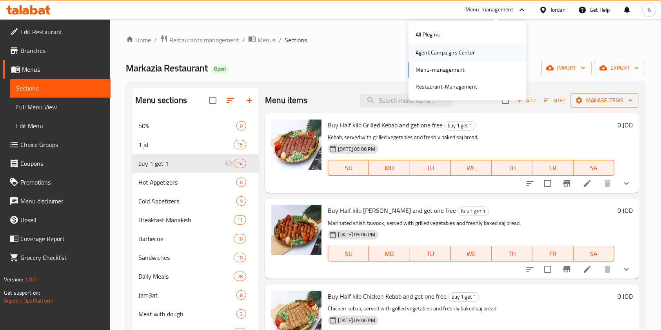
click at [455, 55] on div "Agent Campaigns Center" at bounding box center [445, 53] width 59 height 9
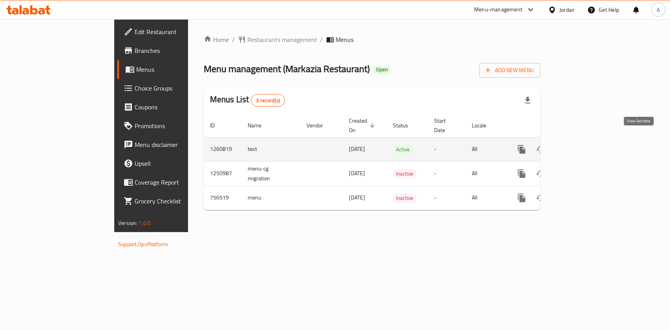
click at [581, 146] on icon "enhanced table" at bounding box center [577, 149] width 7 height 7
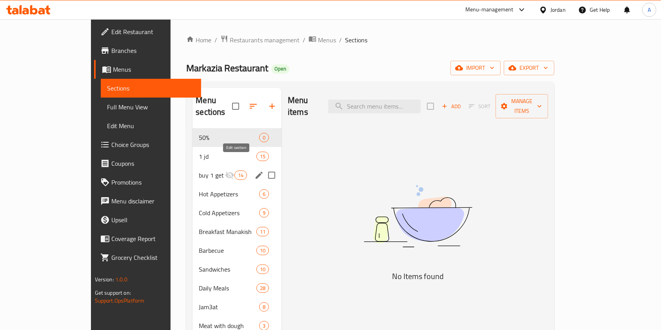
click at [255, 171] on icon "edit" at bounding box center [259, 175] width 9 height 9
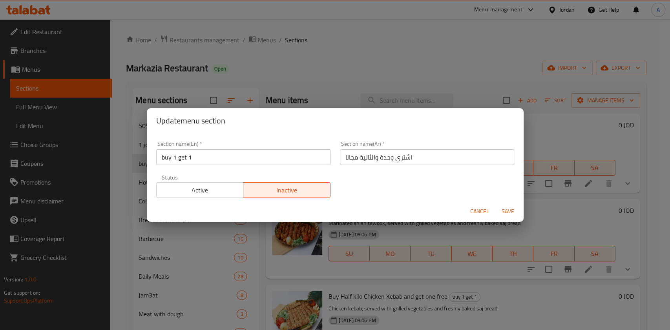
click at [203, 187] on span "Active" at bounding box center [200, 190] width 81 height 11
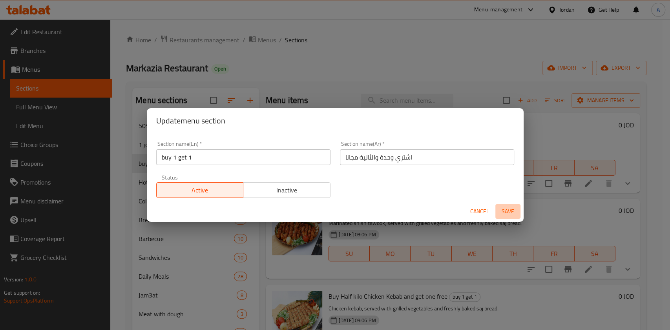
click at [508, 213] on span "Save" at bounding box center [507, 212] width 19 height 10
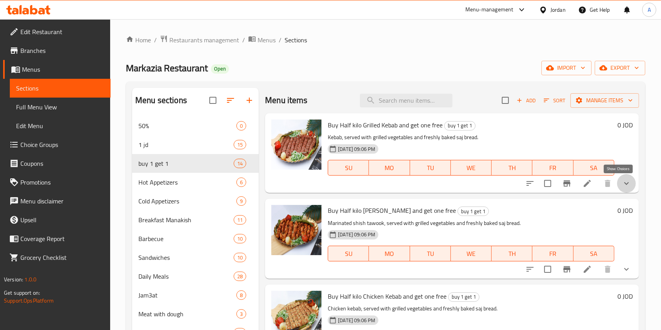
click at [625, 183] on icon "show more" at bounding box center [627, 183] width 5 height 3
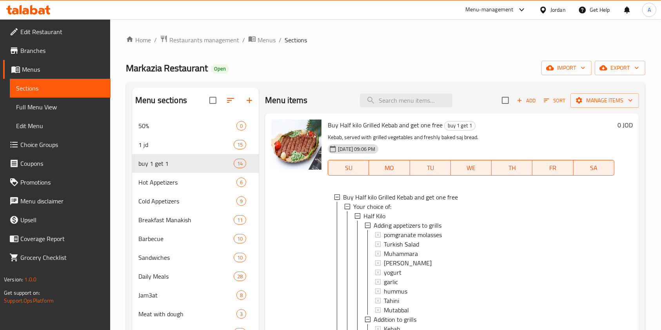
scroll to position [1, 0]
click at [552, 137] on p "Kebab, served with grilled vegetables and freshly baked saj bread." at bounding box center [471, 138] width 287 height 10
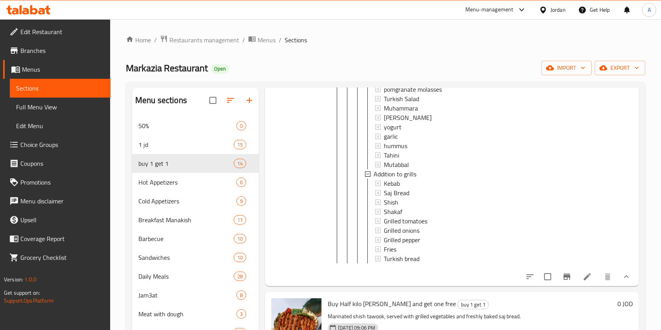
scroll to position [148, 0]
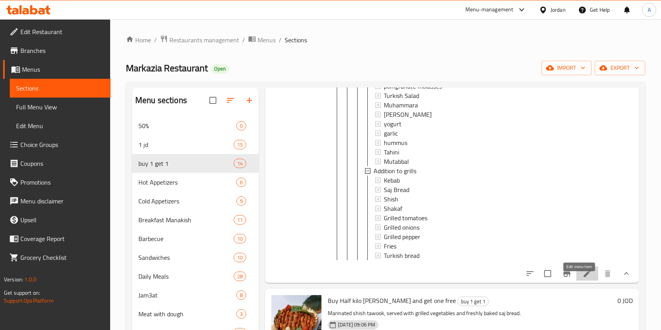
click at [584, 277] on icon at bounding box center [587, 273] width 7 height 7
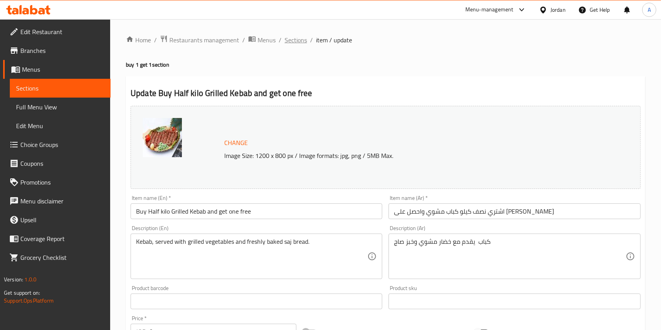
click at [297, 40] on span "Sections" at bounding box center [296, 39] width 22 height 9
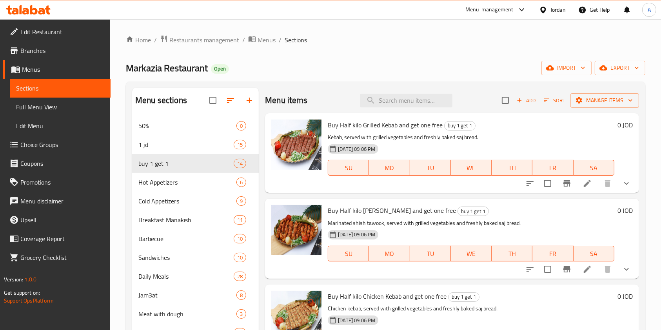
click at [618, 186] on button "show more" at bounding box center [627, 183] width 19 height 19
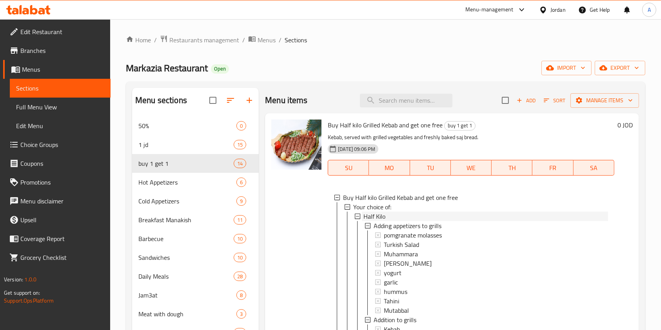
click at [430, 217] on div "Half Kilo" at bounding box center [486, 216] width 245 height 9
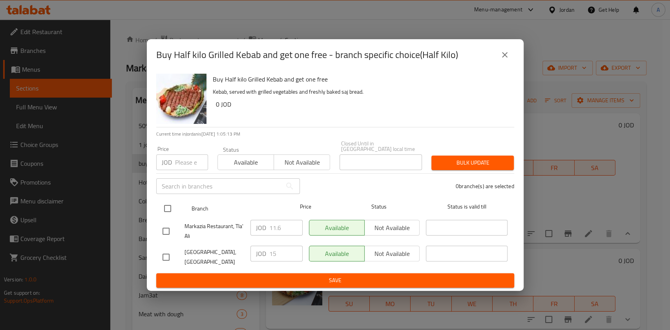
click at [163, 202] on input "checkbox" at bounding box center [167, 208] width 16 height 16
checkbox input "true"
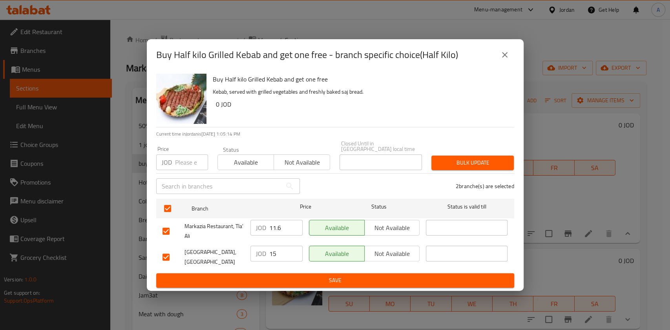
click at [289, 226] on input "11.6" at bounding box center [285, 228] width 33 height 16
type input "1"
type input "19.75"
click at [285, 246] on input "15" at bounding box center [285, 254] width 33 height 16
type input "1"
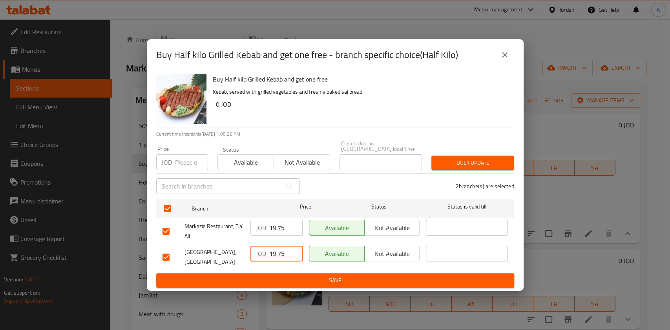
type input "19.75"
click at [302, 278] on span "Save" at bounding box center [334, 281] width 345 height 10
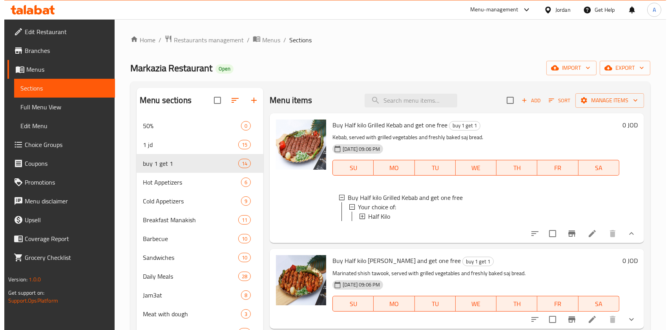
scroll to position [87, 0]
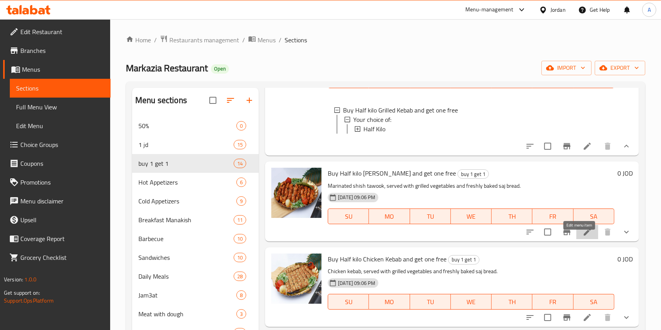
click at [583, 237] on icon at bounding box center [587, 232] width 9 height 9
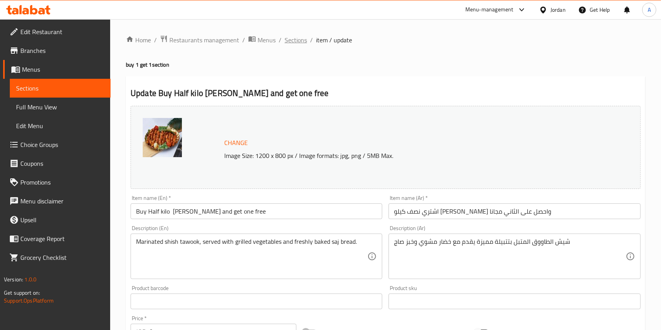
click at [299, 43] on span "Sections" at bounding box center [296, 39] width 22 height 9
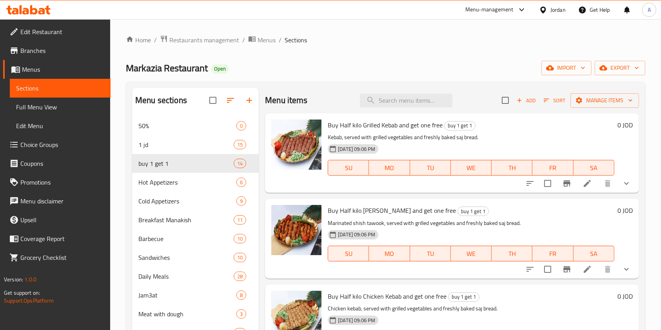
click at [628, 268] on button "show more" at bounding box center [627, 269] width 19 height 19
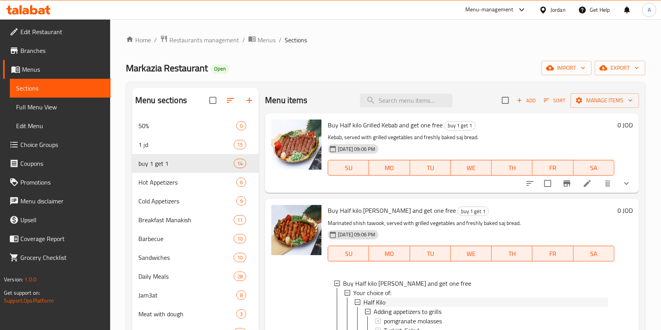
click at [423, 303] on div "Half Kilo" at bounding box center [486, 302] width 245 height 9
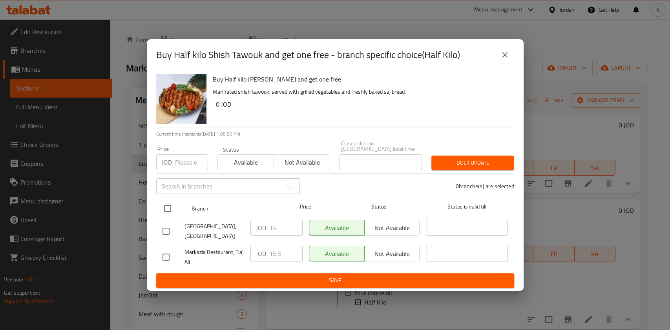
click at [163, 206] on input "checkbox" at bounding box center [167, 208] width 16 height 16
checkbox input "true"
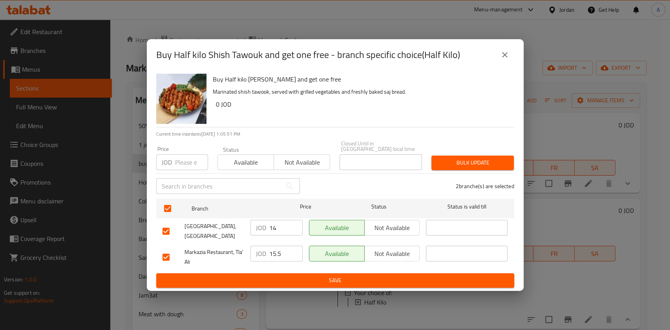
click at [277, 230] on input "14" at bounding box center [285, 228] width 33 height 16
type input "1"
type input "15.5"
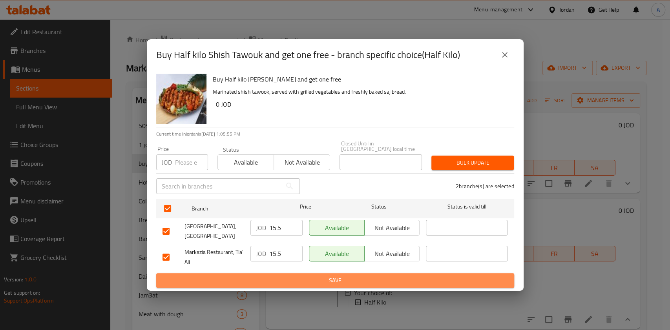
click at [315, 279] on span "Save" at bounding box center [334, 281] width 345 height 10
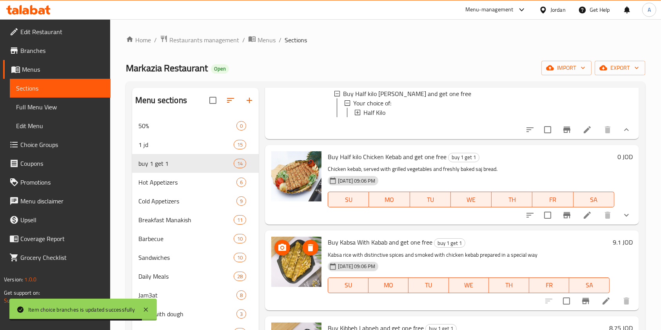
scroll to position [190, 0]
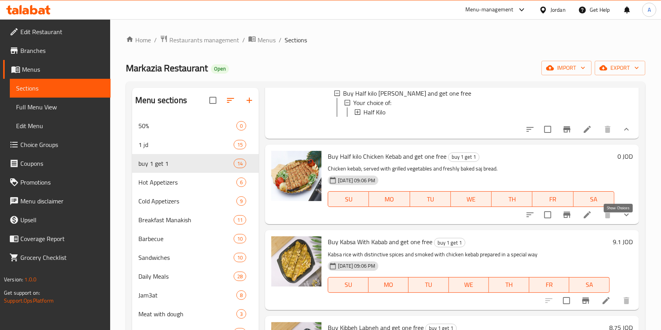
click at [622, 220] on icon "show more" at bounding box center [626, 214] width 9 height 9
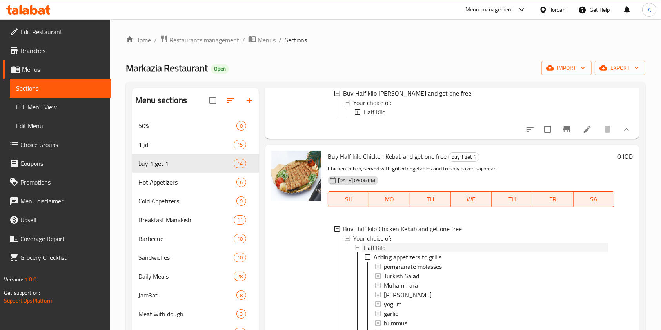
click at [496, 253] on div "Half Kilo" at bounding box center [486, 247] width 245 height 9
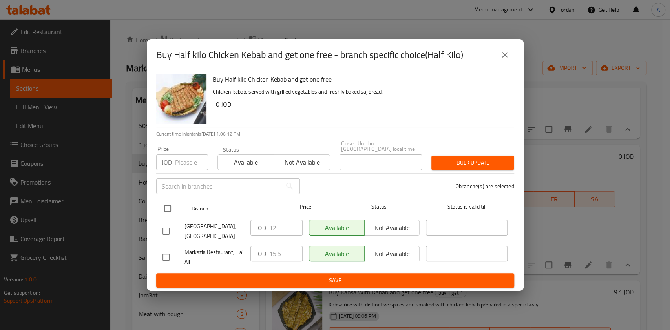
click at [167, 208] on input "checkbox" at bounding box center [167, 208] width 16 height 16
checkbox input "true"
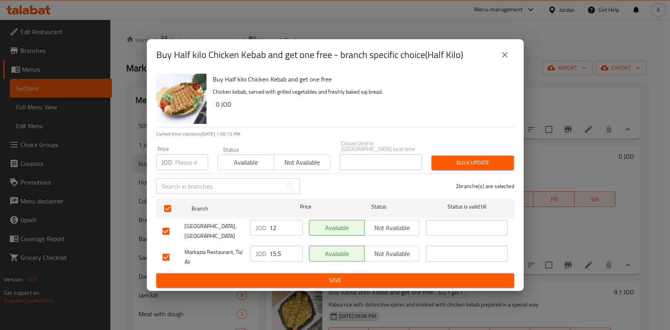
click at [280, 225] on input "12" at bounding box center [285, 228] width 33 height 16
type input "1"
type input "15.5"
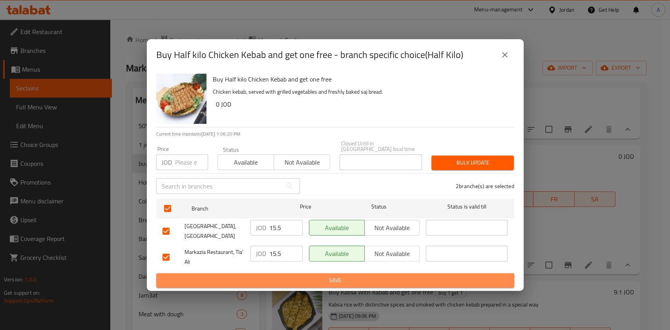
click at [307, 281] on span "Save" at bounding box center [334, 281] width 345 height 10
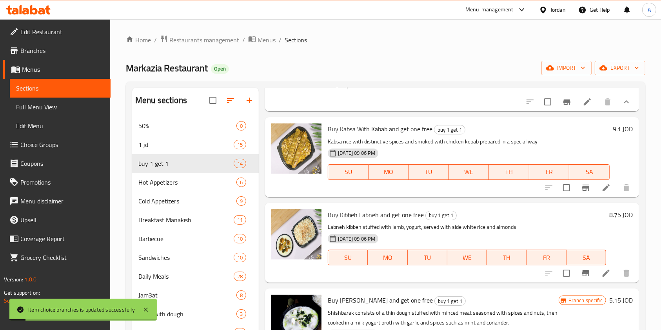
scroll to position [361, 0]
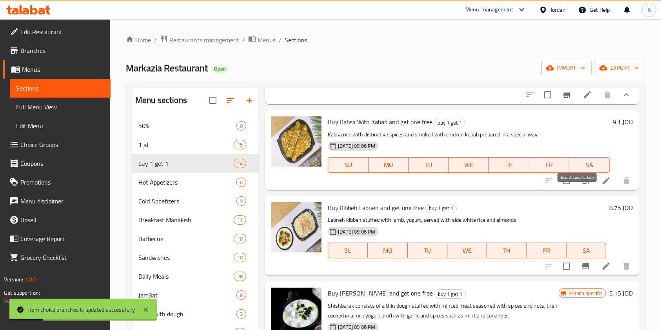
click at [577, 190] on button "Branch-specific-item" at bounding box center [586, 180] width 19 height 19
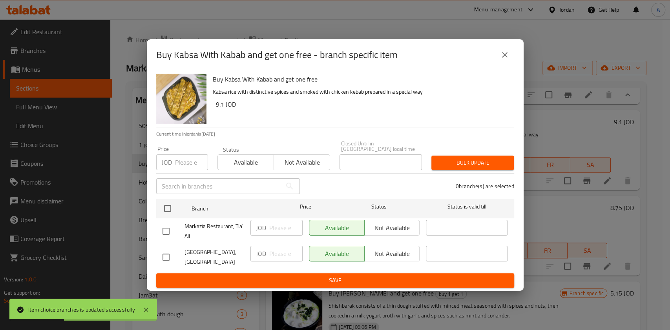
click at [501, 60] on icon "close" at bounding box center [504, 54] width 9 height 9
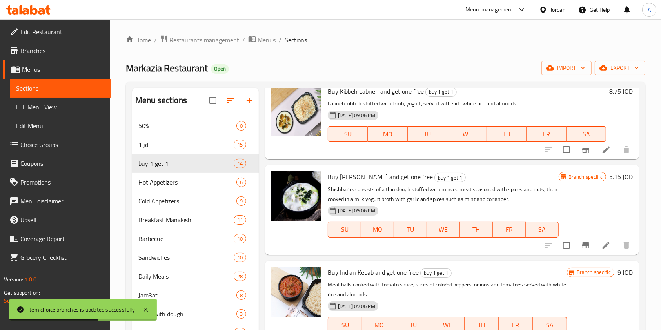
scroll to position [483, 0]
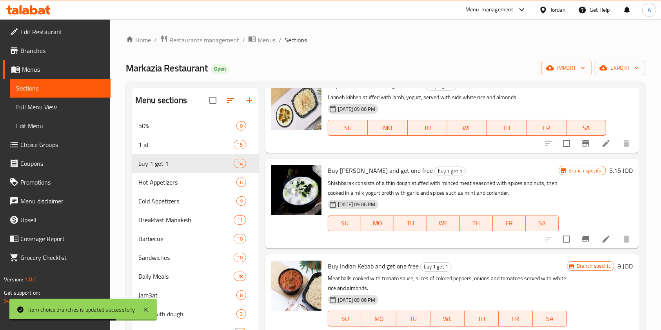
click at [583, 147] on icon "Branch-specific-item" at bounding box center [586, 143] width 7 height 6
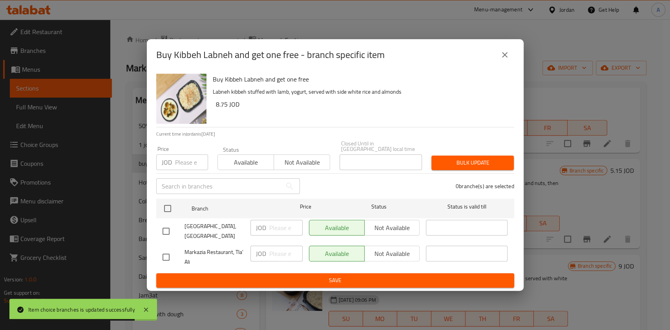
click at [504, 60] on icon "close" at bounding box center [504, 54] width 9 height 9
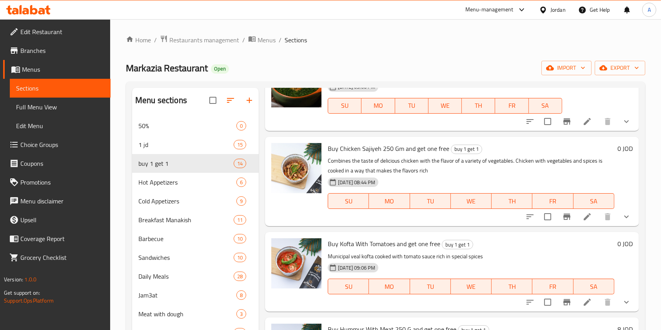
scroll to position [814, 0]
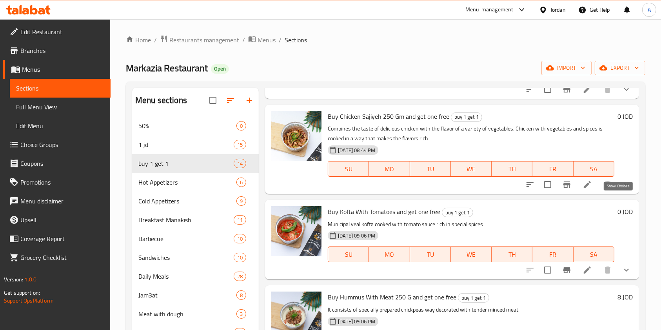
click at [622, 189] on icon "show more" at bounding box center [626, 184] width 9 height 9
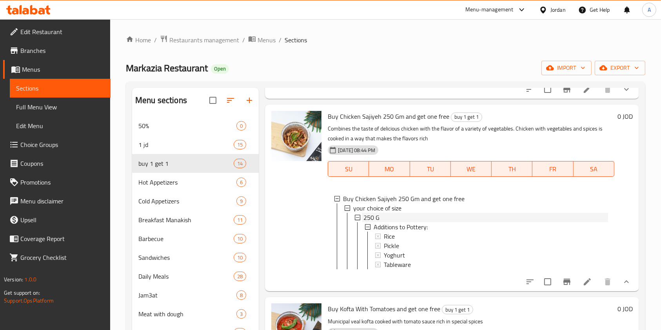
click at [455, 222] on div "250 G" at bounding box center [486, 217] width 245 height 9
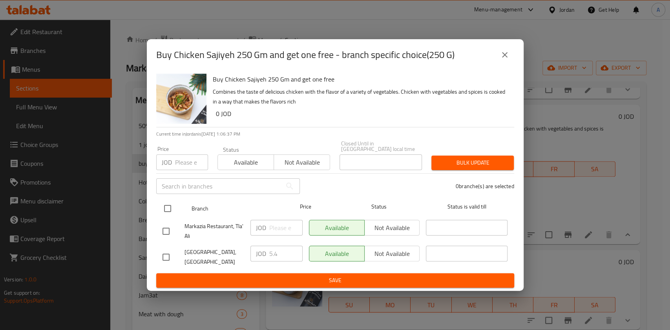
click at [165, 202] on input "checkbox" at bounding box center [167, 208] width 16 height 16
checkbox input "true"
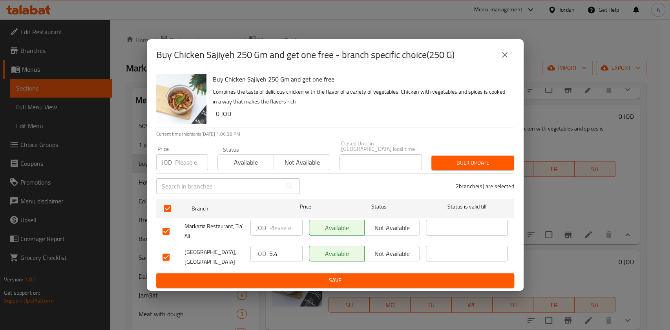
click at [280, 251] on input "5.4" at bounding box center [285, 254] width 33 height 16
type input "5"
click at [505, 61] on button "close" at bounding box center [504, 55] width 19 height 19
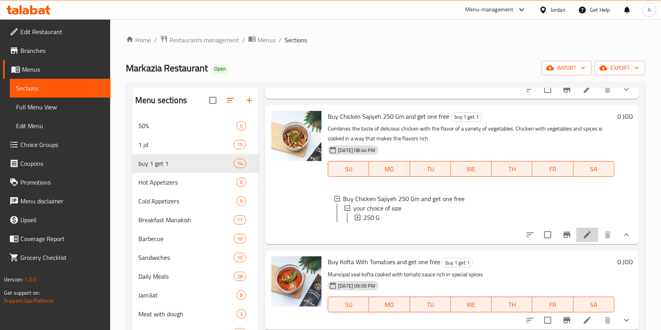
click at [577, 242] on li at bounding box center [588, 235] width 22 height 14
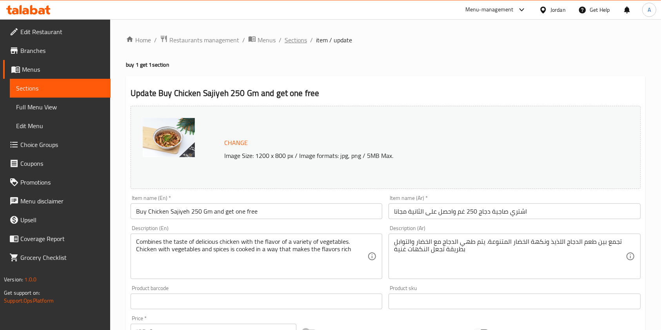
click at [298, 38] on span "Sections" at bounding box center [296, 39] width 22 height 9
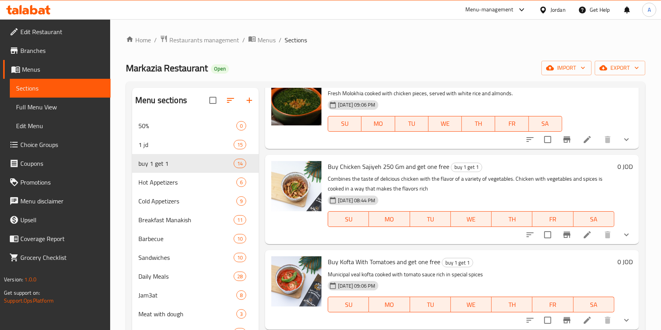
scroll to position [661, 0]
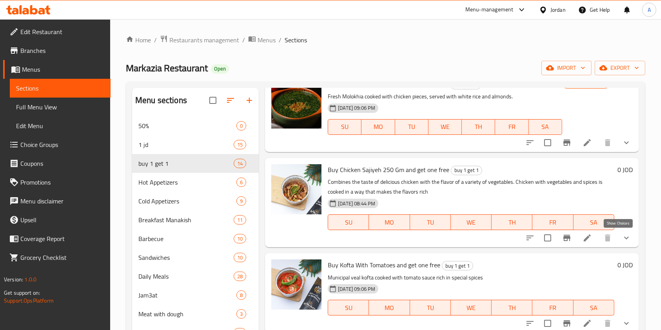
click at [622, 237] on icon "show more" at bounding box center [626, 237] width 9 height 9
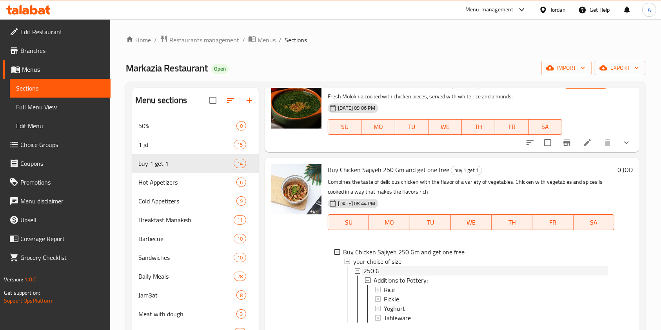
click at [455, 271] on div "250 G" at bounding box center [486, 270] width 245 height 9
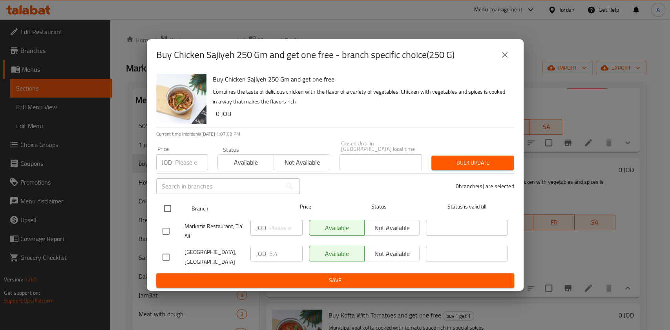
click at [163, 206] on input "checkbox" at bounding box center [167, 208] width 16 height 16
checkbox input "true"
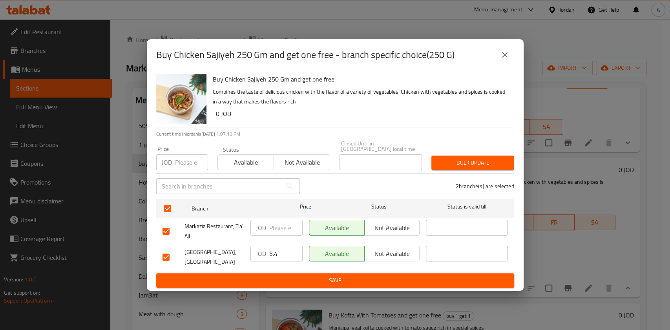
click at [281, 252] on input "5.4" at bounding box center [285, 254] width 33 height 16
type input "5.75"
click at [277, 222] on input "number" at bounding box center [285, 228] width 33 height 16
type input "5.75"
click at [279, 284] on button "Save" at bounding box center [335, 280] width 358 height 15
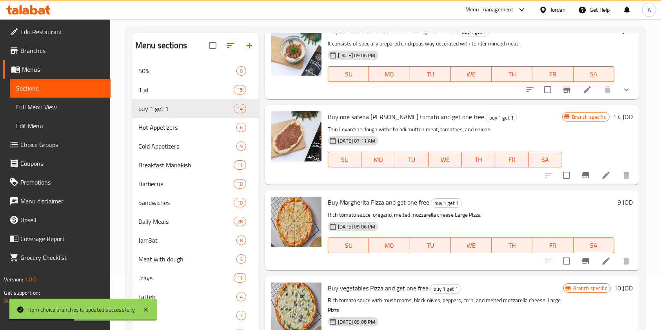
scroll to position [113, 0]
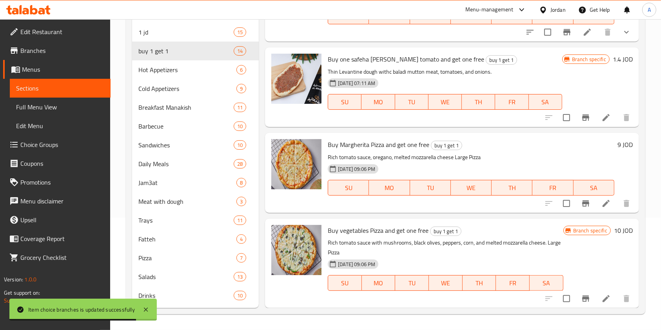
click at [503, 5] on div "Menu-management" at bounding box center [490, 9] width 48 height 9
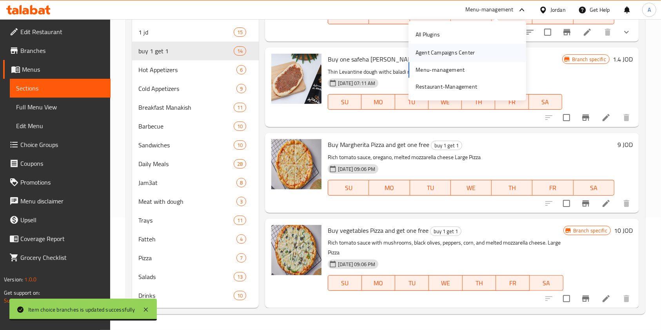
click at [449, 52] on div "Agent Campaigns Center" at bounding box center [445, 53] width 59 height 9
